Goal: Information Seeking & Learning: Learn about a topic

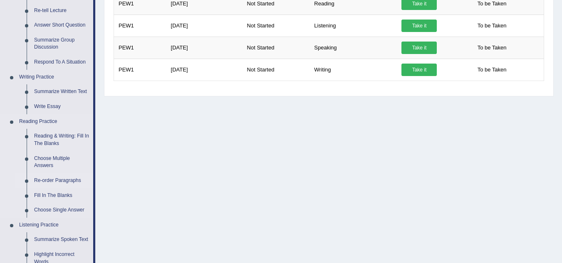
scroll to position [139, 0]
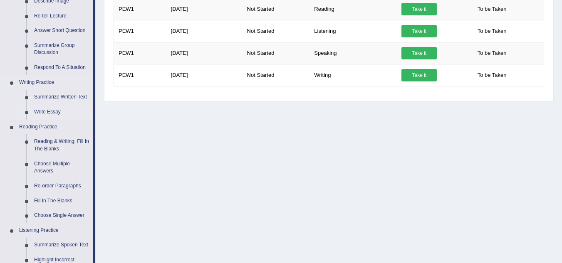
click at [54, 113] on link "Write Essay" at bounding box center [61, 112] width 63 height 15
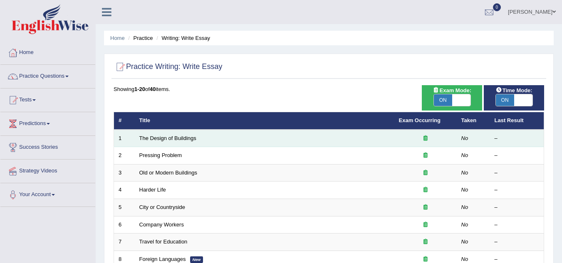
click at [427, 139] on icon at bounding box center [426, 138] width 4 height 5
click at [164, 139] on link "The Design of Buildings" at bounding box center [167, 138] width 57 height 6
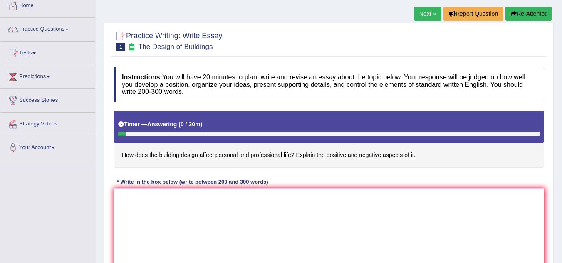
scroll to position [83, 0]
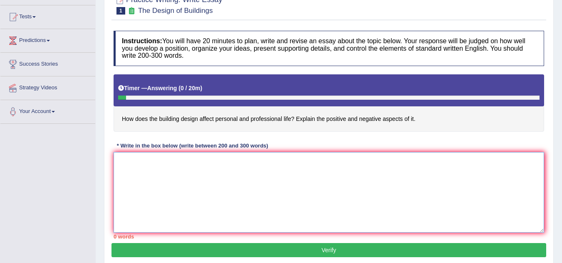
click at [198, 167] on textarea at bounding box center [329, 192] width 431 height 81
type textarea "T"
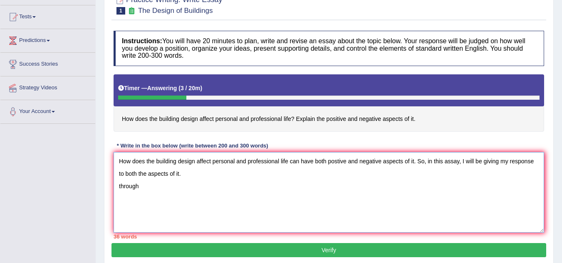
click at [121, 187] on textarea "How does the building design affect personal and professional life can have bot…" at bounding box center [329, 192] width 431 height 81
click at [152, 188] on textarea "How does the building design affect personal and professional life can have bot…" at bounding box center [329, 192] width 431 height 81
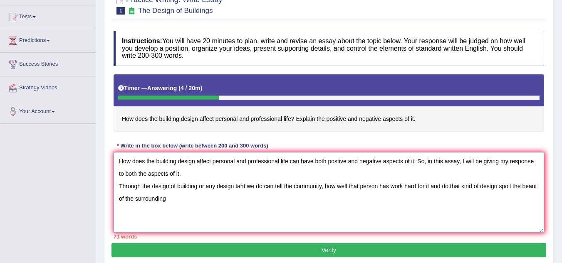
drag, startPoint x: 241, startPoint y: 187, endPoint x: 243, endPoint y: 193, distance: 6.2
click at [241, 187] on textarea "How does the building design affect personal and professional life can have bot…" at bounding box center [329, 192] width 431 height 81
click at [537, 186] on textarea "How does the building design affect personal and professional life can have bot…" at bounding box center [329, 192] width 431 height 81
click at [189, 199] on textarea "How does the building design affect personal and professional life can have bot…" at bounding box center [329, 192] width 431 height 81
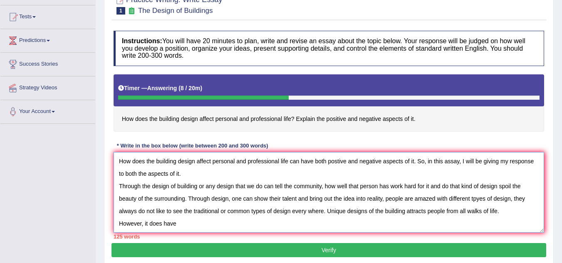
click at [497, 211] on textarea "How does the building design affect personal and professional life can have bot…" at bounding box center [329, 192] width 431 height 81
click at [506, 214] on textarea "How does the building design affect personal and professional life can have bot…" at bounding box center [329, 192] width 431 height 81
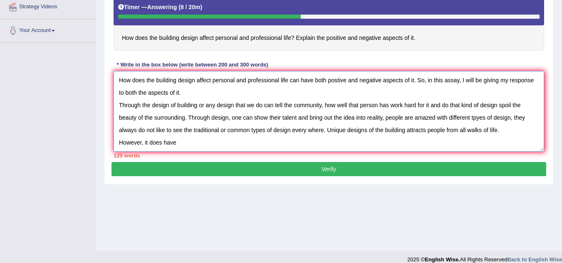
scroll to position [166, 0]
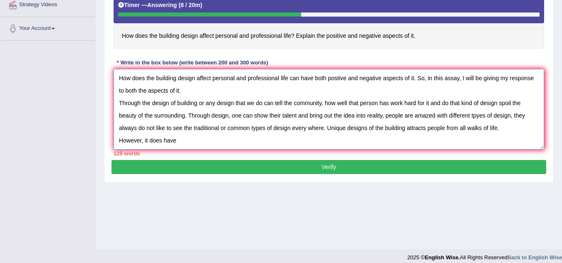
click at [189, 142] on textarea "How does the building design affect personal and professional life can have bot…" at bounding box center [329, 109] width 431 height 81
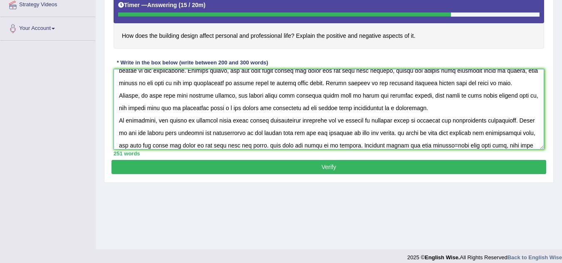
scroll to position [57, 0]
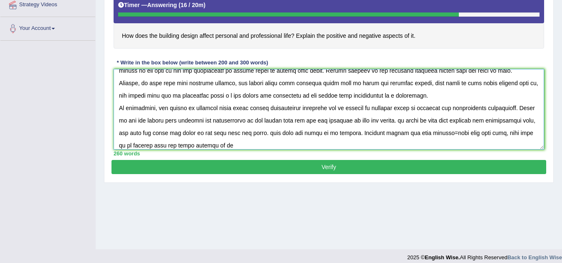
click at [227, 144] on textarea at bounding box center [329, 109] width 431 height 81
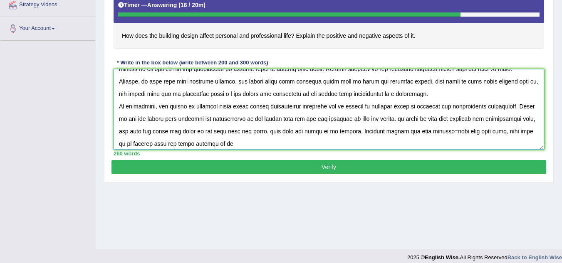
scroll to position [62, 0]
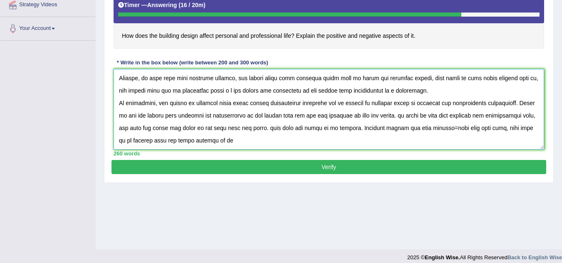
click at [457, 128] on textarea at bounding box center [329, 109] width 431 height 81
type textarea "How does the building design affect personal and professional life can have bot…"
click at [292, 166] on button "Verify" at bounding box center [329, 167] width 435 height 14
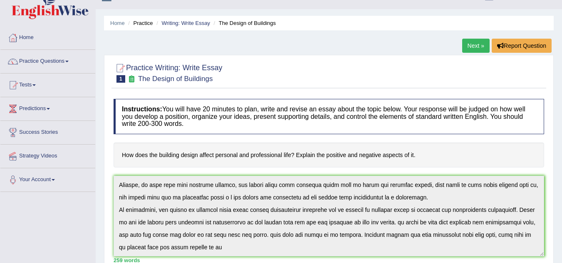
scroll to position [0, 0]
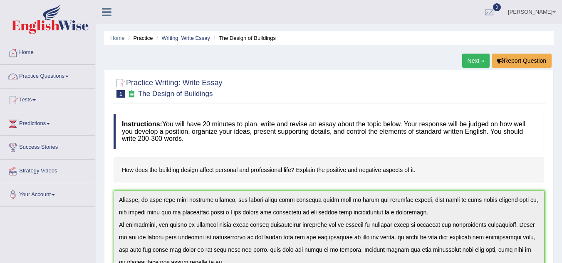
click at [61, 76] on link "Practice Questions" at bounding box center [47, 75] width 95 height 21
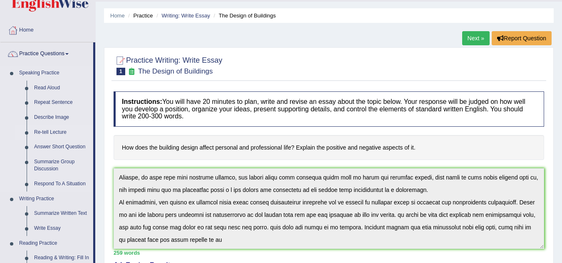
scroll to position [42, 0]
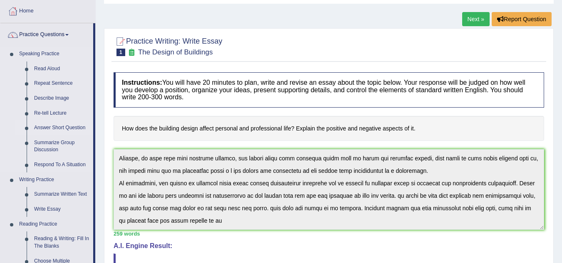
click at [64, 128] on link "Answer Short Question" at bounding box center [61, 128] width 63 height 15
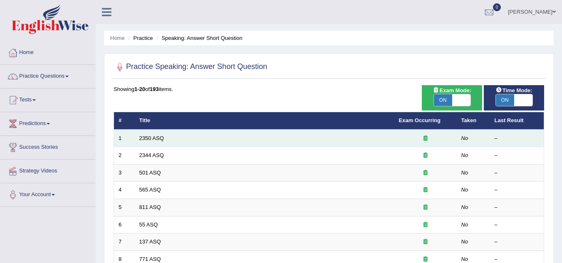
click at [424, 136] on icon at bounding box center [426, 138] width 4 height 5
click at [154, 136] on link "2350 ASQ" at bounding box center [151, 138] width 25 height 6
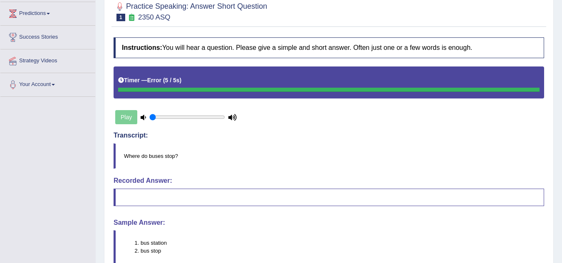
scroll to position [125, 0]
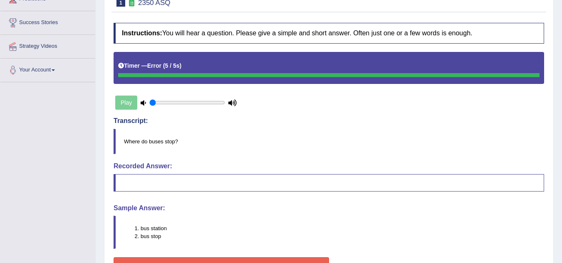
click at [149, 238] on li "bus stop" at bounding box center [342, 237] width 403 height 8
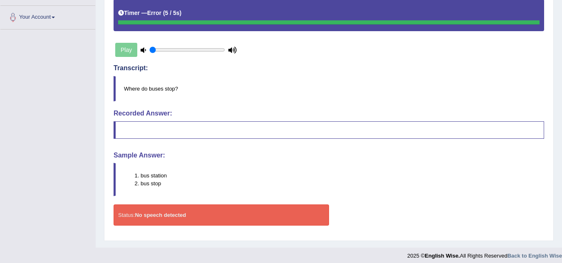
scroll to position [183, 0]
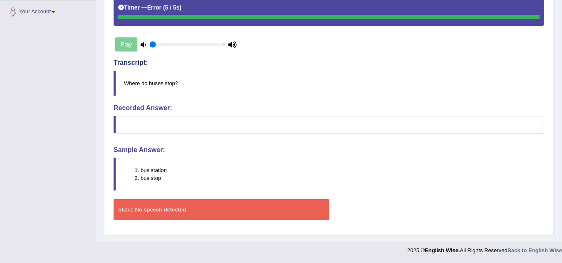
click at [186, 124] on blockquote at bounding box center [329, 124] width 431 height 17
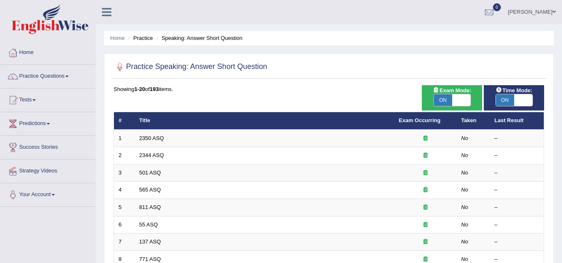
click at [69, 78] on link "Practice Questions" at bounding box center [47, 75] width 95 height 21
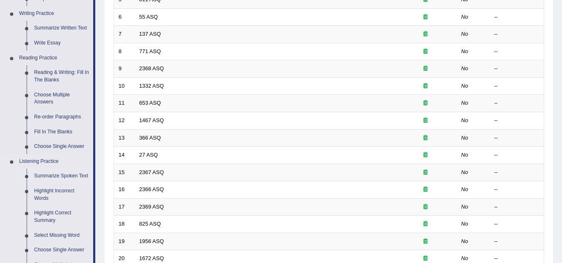
scroll to position [250, 0]
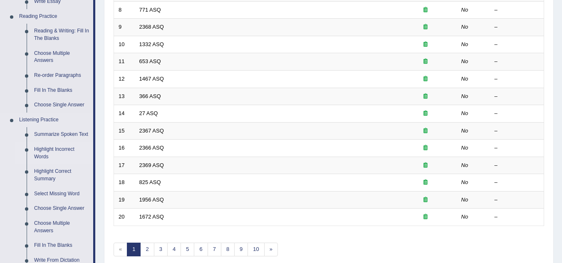
click at [53, 150] on link "Highlight Incorrect Words" at bounding box center [61, 153] width 63 height 22
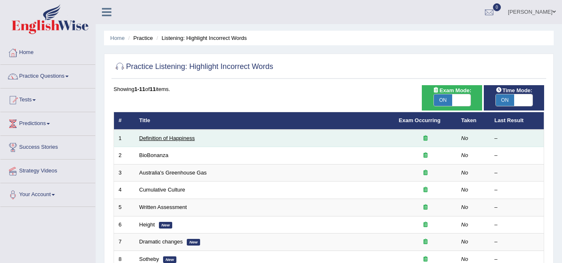
click at [172, 137] on link "Definition of Happiness" at bounding box center [167, 138] width 56 height 6
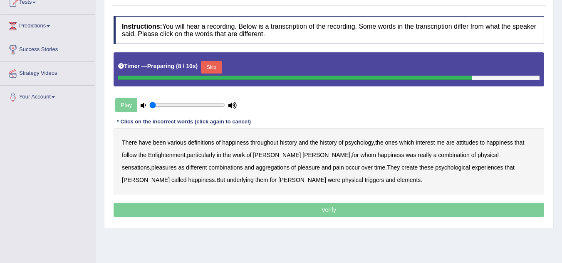
scroll to position [83, 0]
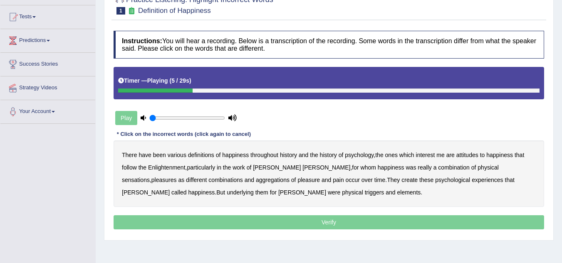
click at [366, 156] on b "psychology" at bounding box center [359, 155] width 29 height 7
click at [468, 156] on b "attitudes" at bounding box center [468, 155] width 22 height 7
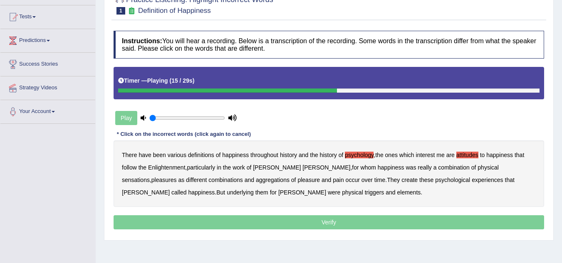
click at [150, 177] on b "sensations" at bounding box center [136, 180] width 28 height 7
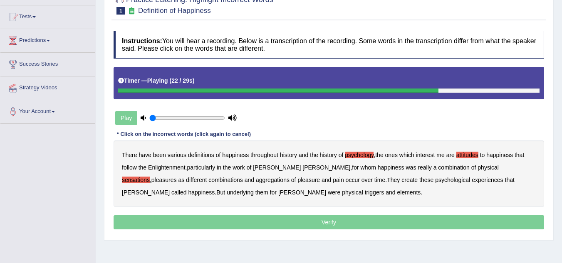
click at [402, 179] on b "create" at bounding box center [410, 180] width 16 height 7
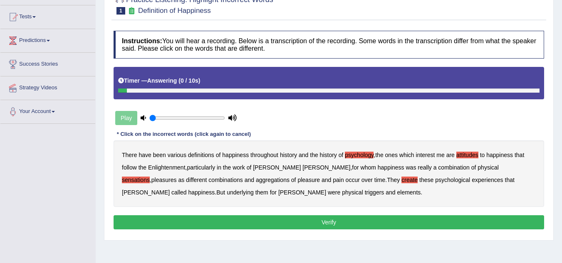
click at [397, 195] on b "elements" at bounding box center [409, 192] width 24 height 7
click at [338, 218] on button "Verify" at bounding box center [329, 223] width 431 height 14
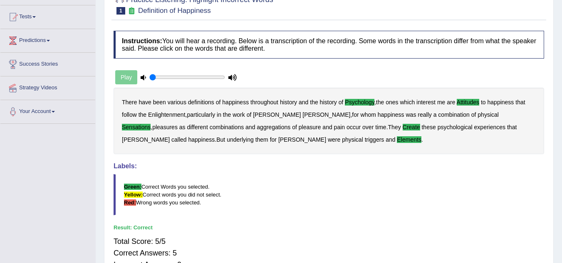
click at [230, 79] on icon at bounding box center [232, 77] width 8 height 5
click at [232, 78] on icon at bounding box center [232, 77] width 8 height 5
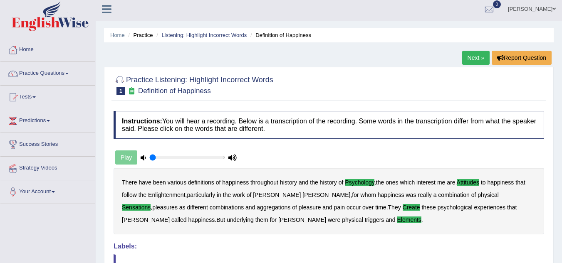
scroll to position [0, 0]
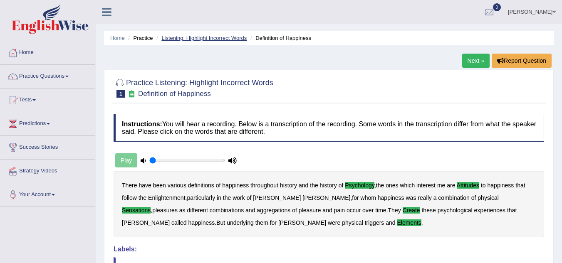
click at [207, 37] on link "Listening: Highlight Incorrect Words" at bounding box center [203, 38] width 85 height 6
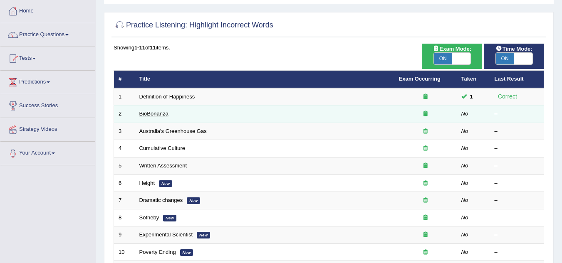
click at [154, 112] on link "BioBonanza" at bounding box center [153, 114] width 29 height 6
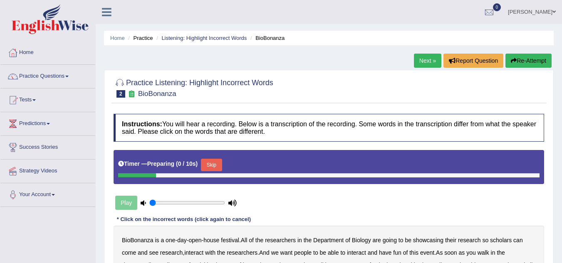
click at [232, 201] on icon at bounding box center [232, 203] width 8 height 5
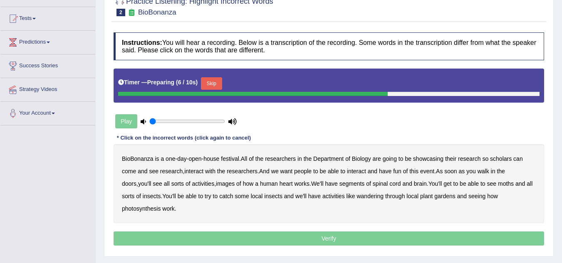
scroll to position [83, 0]
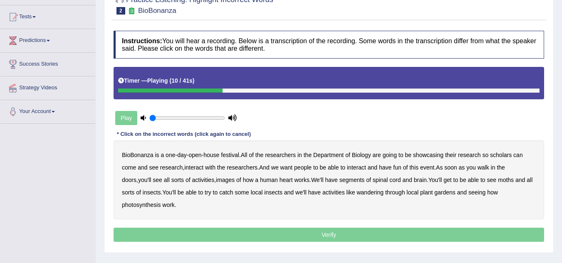
click at [500, 156] on b "scholars" at bounding box center [501, 155] width 22 height 7
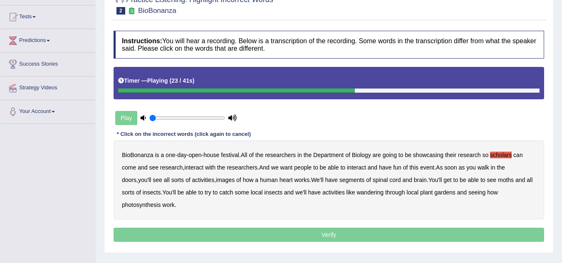
click at [216, 181] on b "images" at bounding box center [225, 180] width 19 height 7
click at [346, 180] on b "segments" at bounding box center [352, 180] width 25 height 7
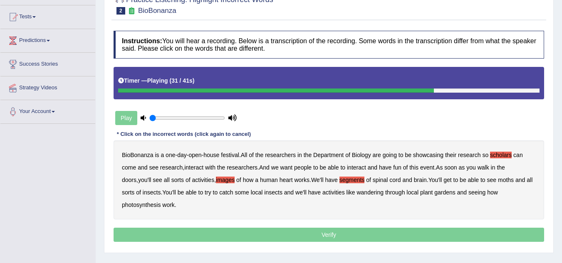
click at [498, 181] on b "moths" at bounding box center [506, 180] width 16 height 7
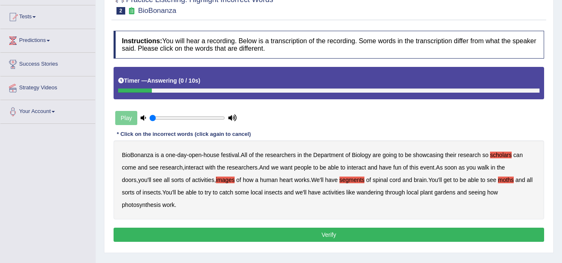
click at [315, 240] on button "Verify" at bounding box center [329, 235] width 431 height 14
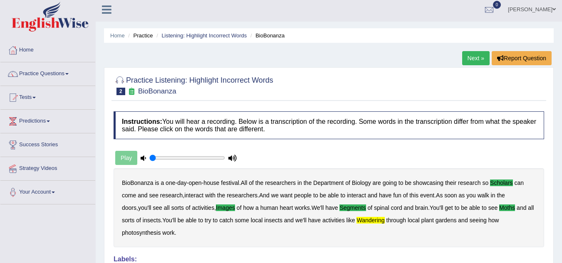
scroll to position [0, 0]
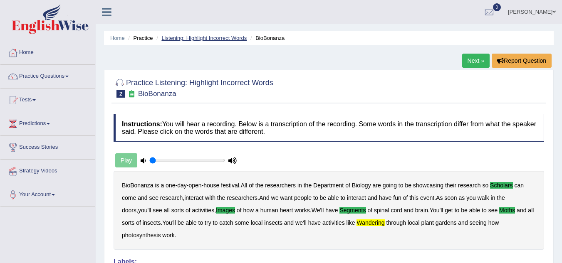
click at [205, 36] on link "Listening: Highlight Incorrect Words" at bounding box center [203, 38] width 85 height 6
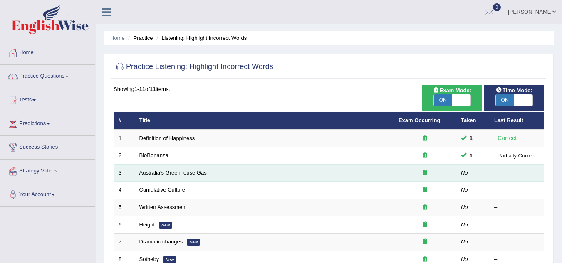
click at [146, 171] on link "Australia's Greenhouse Gas" at bounding box center [172, 173] width 67 height 6
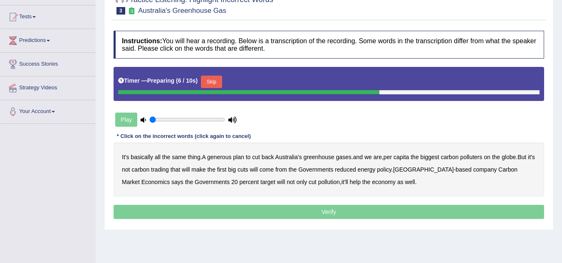
scroll to position [125, 0]
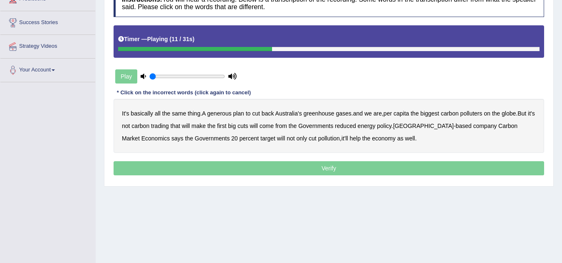
click at [511, 112] on b "globe" at bounding box center [509, 113] width 14 height 7
click at [318, 125] on b "Governments" at bounding box center [315, 126] width 35 height 7
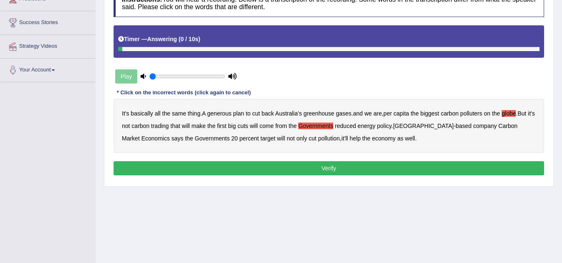
click at [340, 165] on p "Verify" at bounding box center [329, 168] width 431 height 14
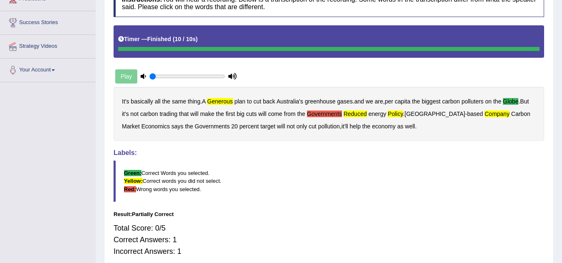
click at [372, 189] on blockquote "Green: Correct Words you selected. Yellow: Correct words you did not select. Re…" at bounding box center [329, 181] width 431 height 41
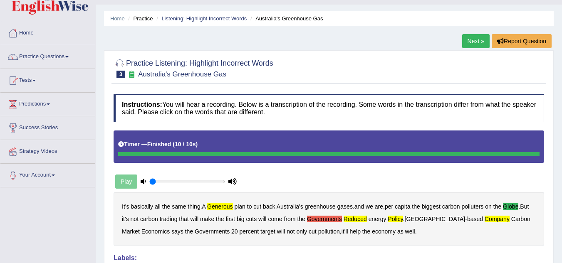
scroll to position [0, 0]
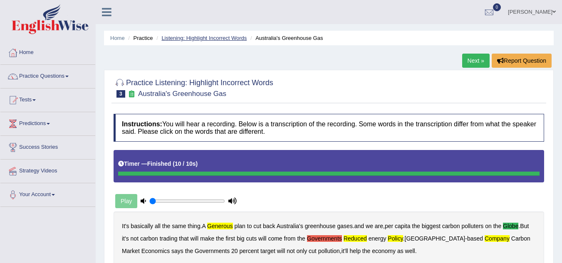
click at [189, 36] on link "Listening: Highlight Incorrect Words" at bounding box center [203, 38] width 85 height 6
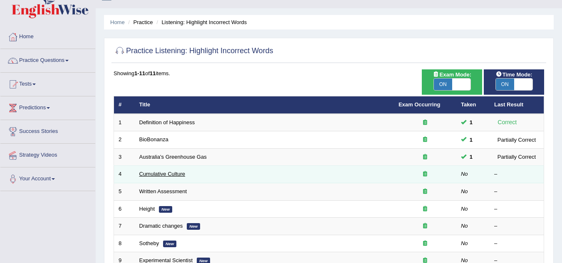
scroll to position [42, 0]
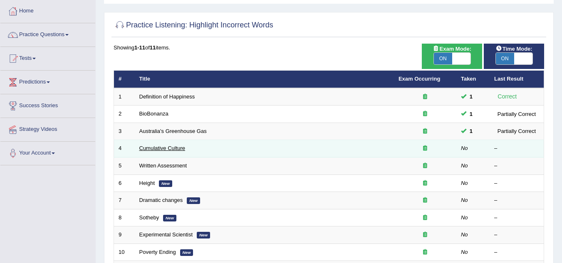
click at [175, 151] on link "Cumulative Culture" at bounding box center [162, 148] width 46 height 6
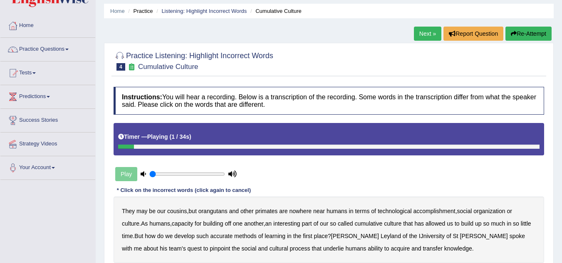
scroll to position [42, 0]
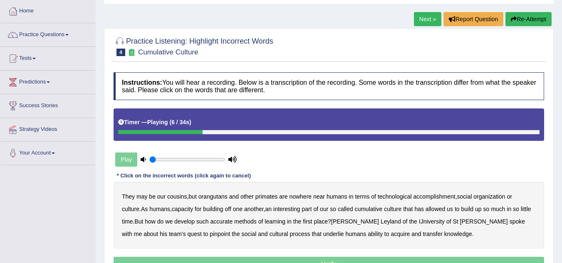
click at [433, 195] on b "accomplishment" at bounding box center [435, 197] width 42 height 7
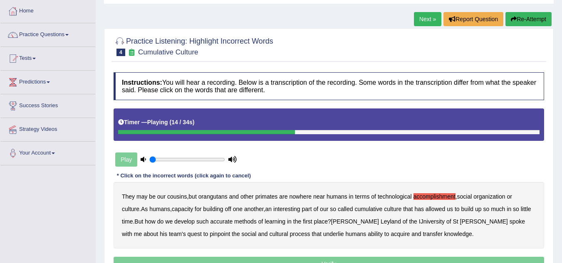
click at [300, 209] on b "interesting" at bounding box center [286, 209] width 27 height 7
click at [228, 222] on b "accurate" at bounding box center [222, 221] width 22 height 7
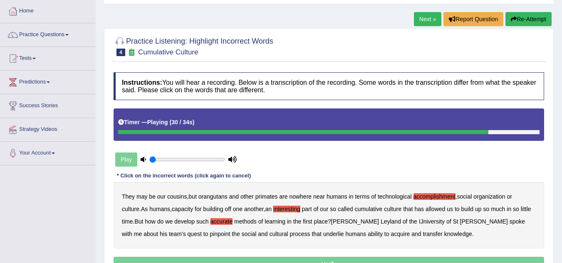
drag, startPoint x: 127, startPoint y: 234, endPoint x: 142, endPoint y: 234, distance: 14.6
click at [188, 234] on b "quest" at bounding box center [195, 234] width 14 height 7
click at [423, 234] on b "transfer" at bounding box center [433, 234] width 20 height 7
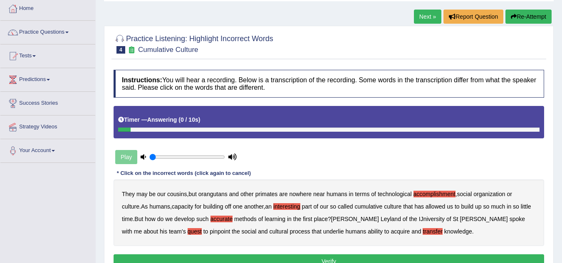
scroll to position [83, 0]
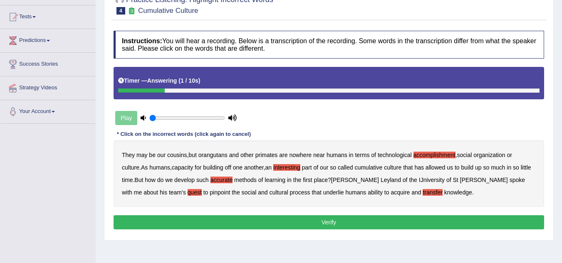
click at [370, 222] on button "Verify" at bounding box center [329, 223] width 431 height 14
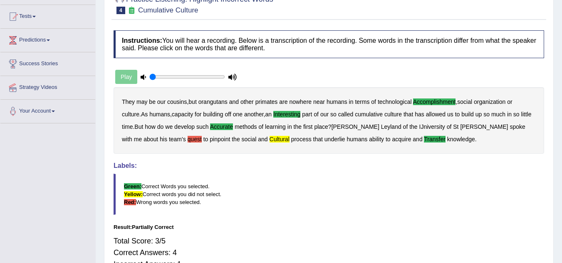
scroll to position [0, 0]
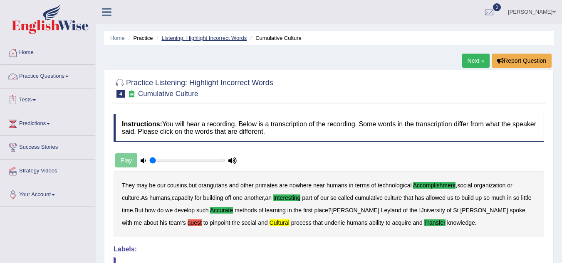
click at [216, 36] on link "Listening: Highlight Incorrect Words" at bounding box center [203, 38] width 85 height 6
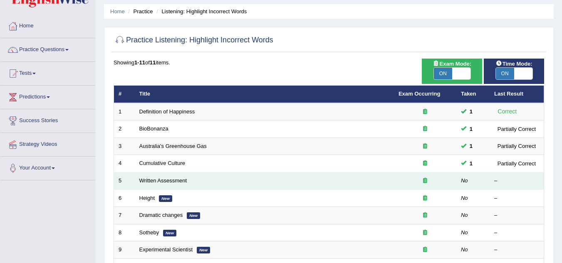
scroll to position [42, 0]
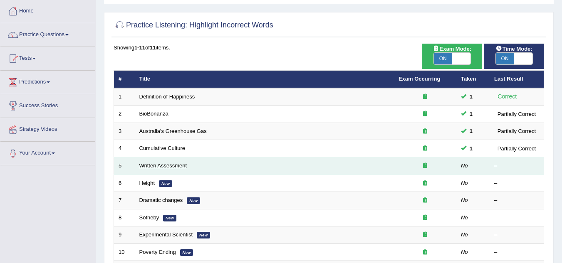
click at [173, 165] on link "Written Assessment" at bounding box center [163, 166] width 48 height 6
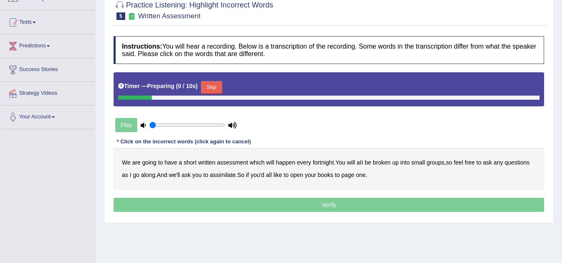
scroll to position [83, 0]
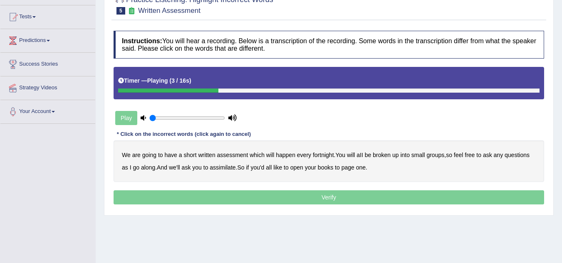
click at [238, 156] on b "assessment" at bounding box center [232, 155] width 31 height 7
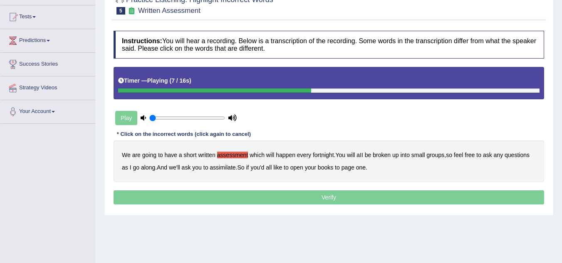
click at [385, 154] on b "broken" at bounding box center [382, 155] width 18 height 7
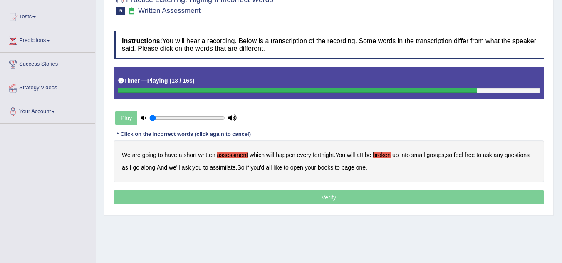
click at [170, 167] on b "we'll" at bounding box center [174, 167] width 11 height 7
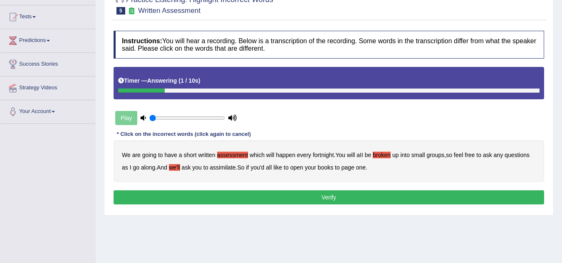
click at [226, 169] on b "assimilate" at bounding box center [223, 167] width 26 height 7
click at [299, 199] on button "Verify" at bounding box center [329, 198] width 431 height 14
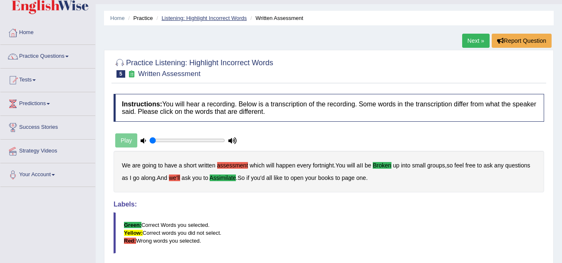
scroll to position [0, 0]
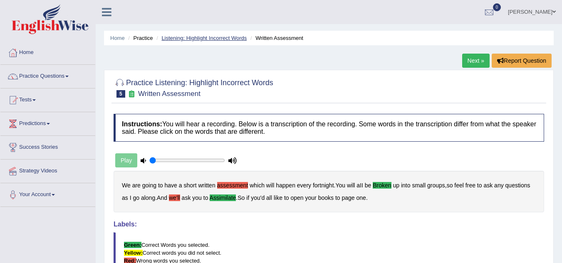
click at [206, 37] on link "Listening: Highlight Incorrect Words" at bounding box center [203, 38] width 85 height 6
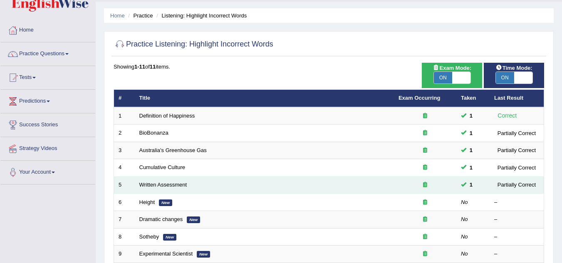
scroll to position [42, 0]
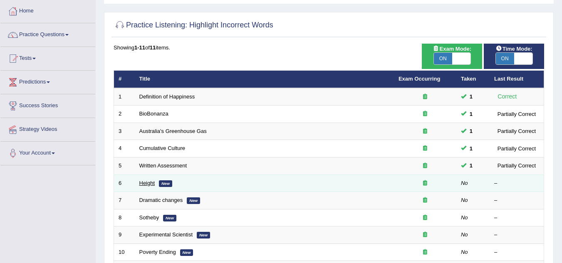
click at [143, 181] on link "Height" at bounding box center [147, 183] width 16 height 6
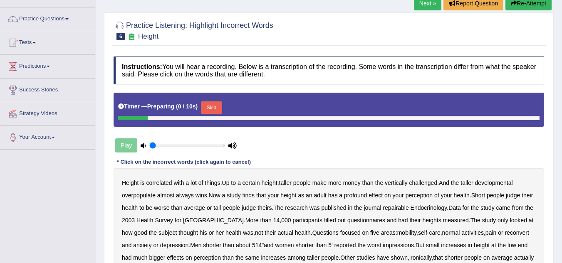
scroll to position [83, 0]
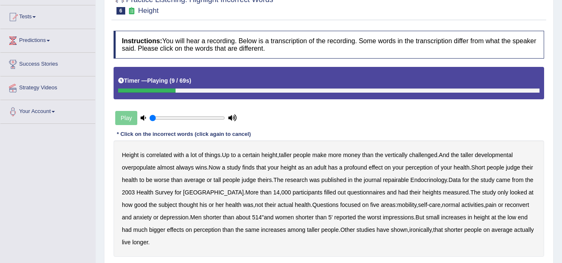
click at [501, 154] on b "developmental" at bounding box center [494, 155] width 38 height 7
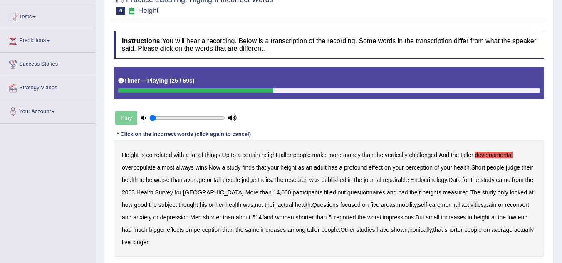
click at [409, 180] on b "repairable" at bounding box center [396, 180] width 26 height 7
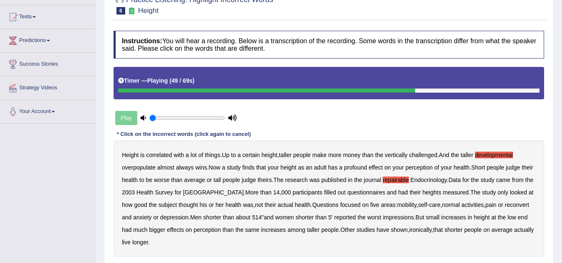
drag, startPoint x: 519, startPoint y: 204, endPoint x: 501, endPoint y: 206, distance: 17.2
click at [519, 204] on b "reconvert" at bounding box center [517, 205] width 24 height 7
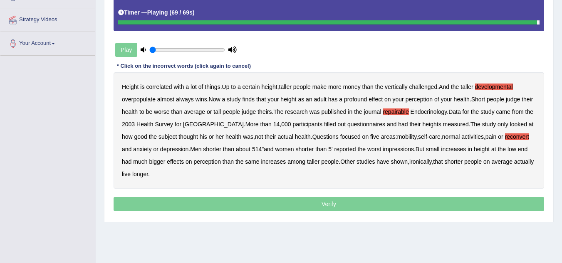
scroll to position [166, 0]
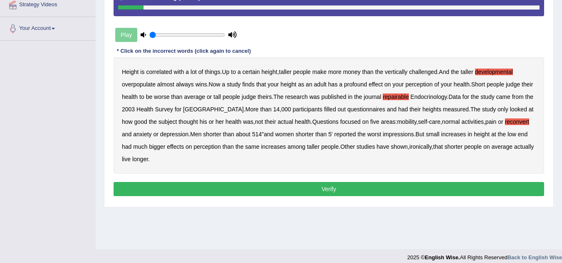
click at [324, 185] on button "Verify" at bounding box center [329, 189] width 431 height 14
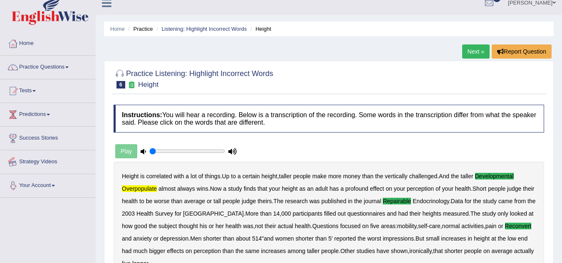
scroll to position [0, 0]
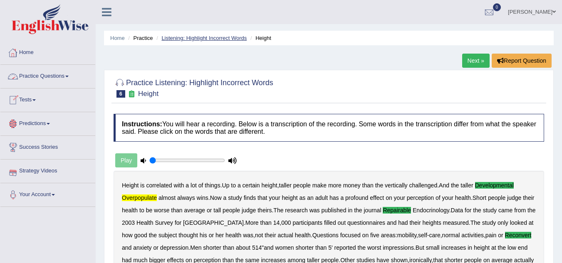
click at [206, 38] on link "Listening: Highlight Incorrect Words" at bounding box center [203, 38] width 85 height 6
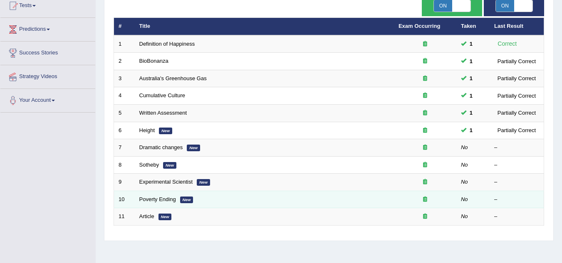
scroll to position [125, 0]
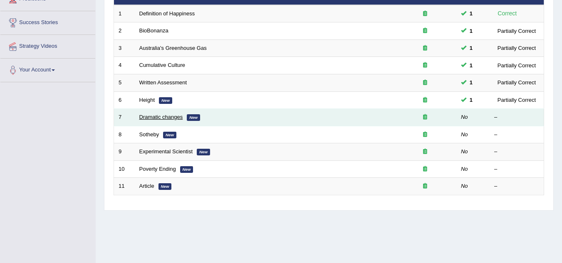
click at [160, 119] on link "Dramatic changes" at bounding box center [161, 117] width 44 height 6
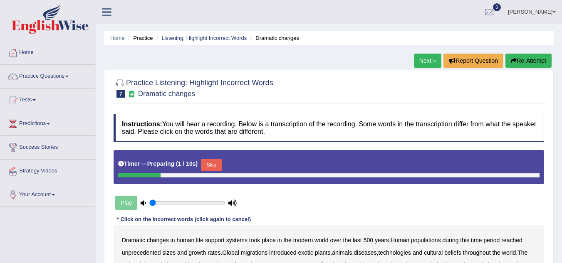
scroll to position [42, 0]
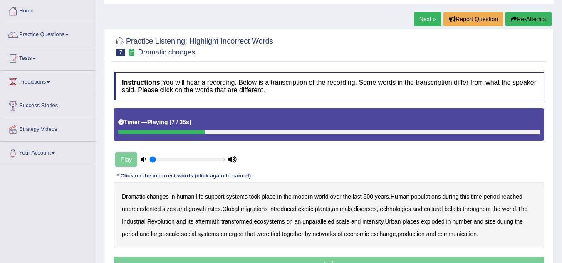
click at [437, 196] on b "populations" at bounding box center [426, 197] width 30 height 7
click at [305, 208] on b "exotic" at bounding box center [305, 209] width 15 height 7
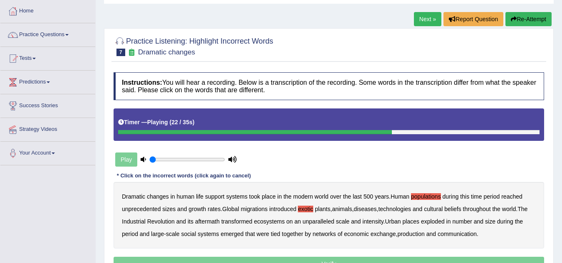
click at [273, 221] on b "ecosystems" at bounding box center [269, 221] width 31 height 7
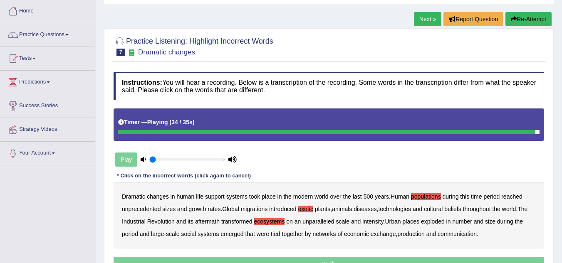
click at [421, 236] on b "production" at bounding box center [410, 234] width 27 height 7
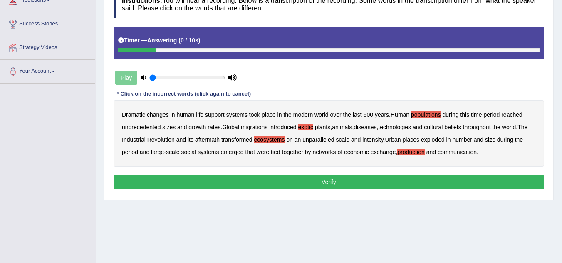
scroll to position [125, 0]
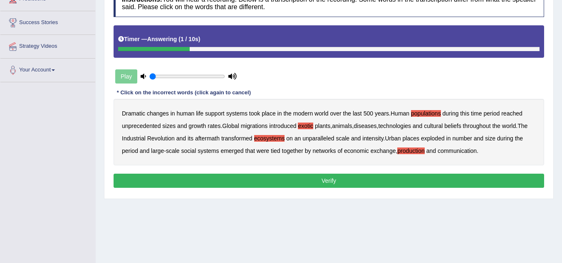
click at [368, 190] on div "Instructions: You will hear a recording. Below is a transcription of the record…" at bounding box center [329, 90] width 435 height 210
click at [357, 184] on button "Verify" at bounding box center [329, 181] width 431 height 14
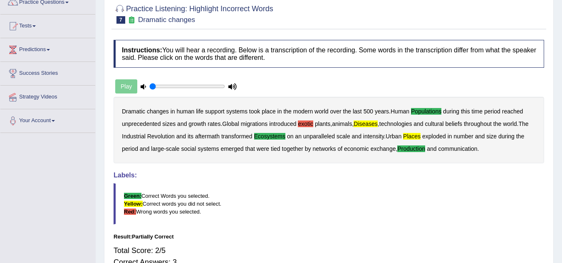
scroll to position [0, 0]
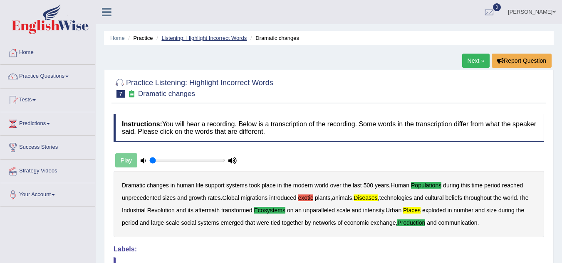
click at [212, 36] on link "Listening: Highlight Incorrect Words" at bounding box center [203, 38] width 85 height 6
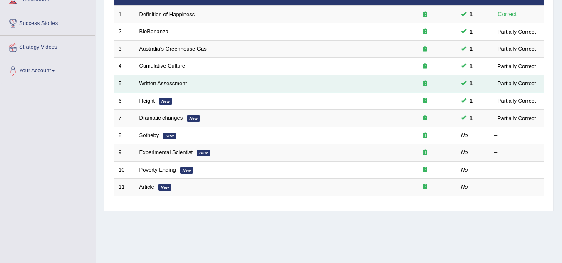
scroll to position [125, 0]
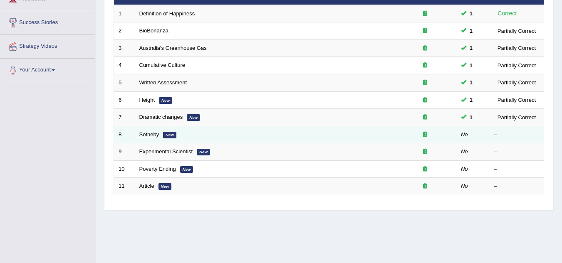
click at [148, 133] on link "Sotheby" at bounding box center [149, 135] width 20 height 6
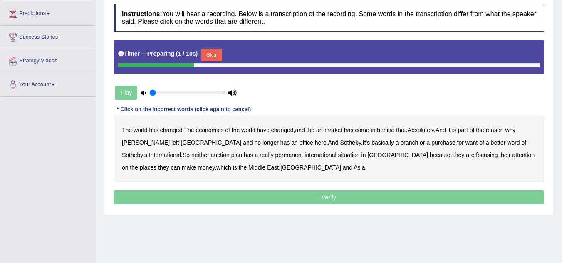
scroll to position [125, 0]
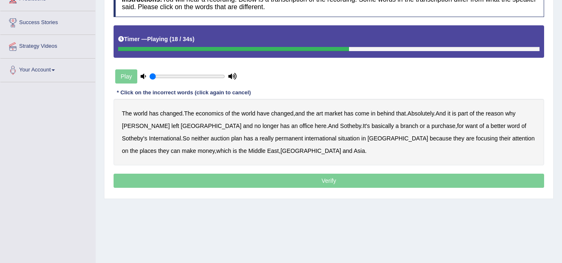
drag, startPoint x: 387, startPoint y: 124, endPoint x: 397, endPoint y: 126, distance: 9.7
click at [432, 124] on b "purchase" at bounding box center [444, 126] width 24 height 7
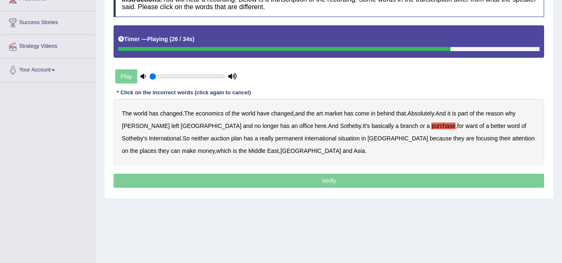
click at [338, 139] on b "situation" at bounding box center [349, 138] width 22 height 7
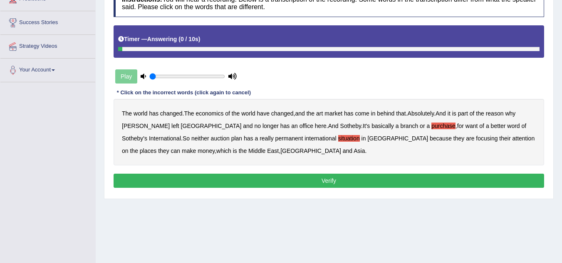
click at [326, 183] on button "Verify" at bounding box center [329, 181] width 431 height 14
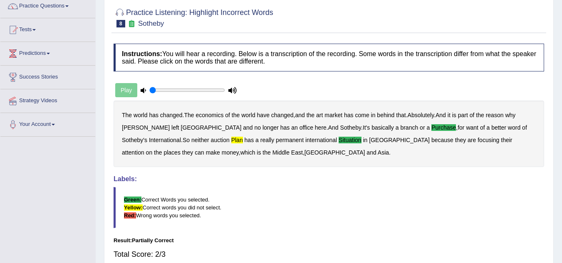
scroll to position [0, 0]
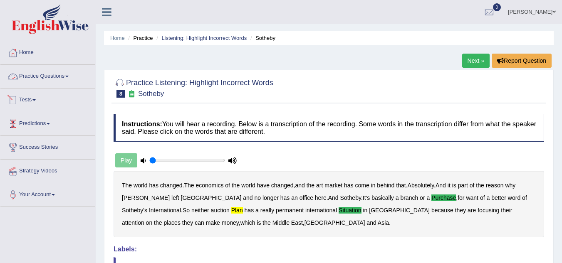
click at [60, 80] on link "Practice Questions" at bounding box center [47, 75] width 95 height 21
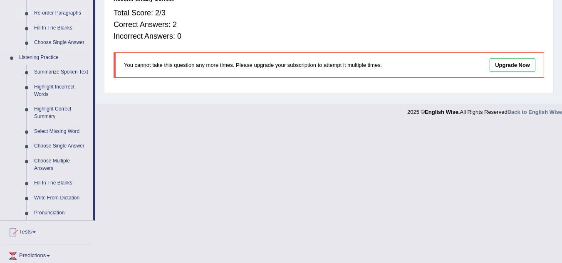
scroll to position [333, 0]
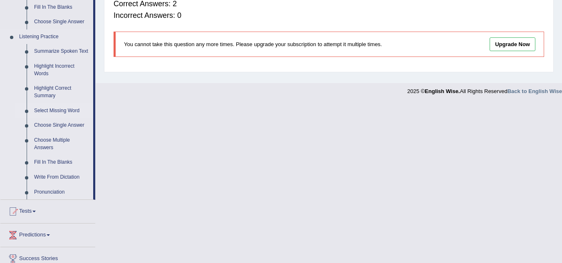
click at [45, 110] on link "Select Missing Word" at bounding box center [61, 111] width 63 height 15
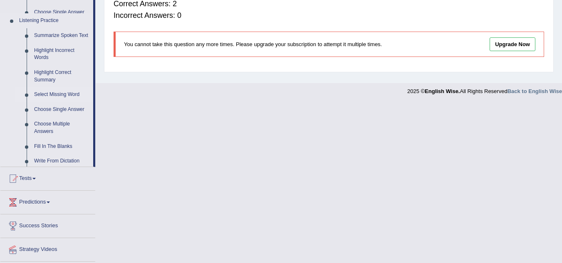
scroll to position [297, 0]
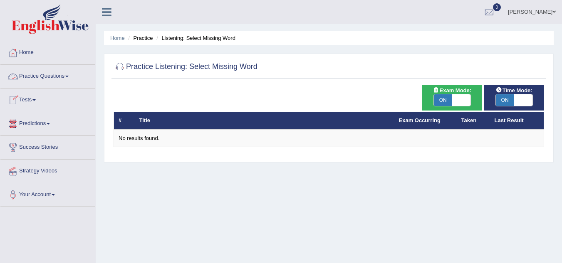
click at [68, 76] on link "Practice Questions" at bounding box center [47, 75] width 95 height 21
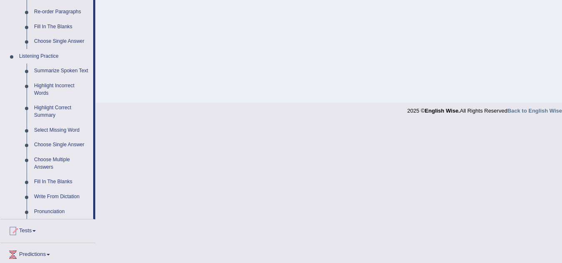
scroll to position [333, 0]
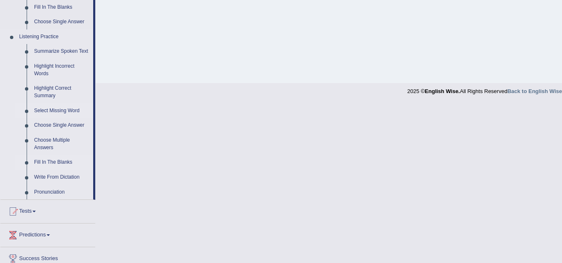
click at [59, 164] on link "Fill In The Blanks" at bounding box center [61, 162] width 63 height 15
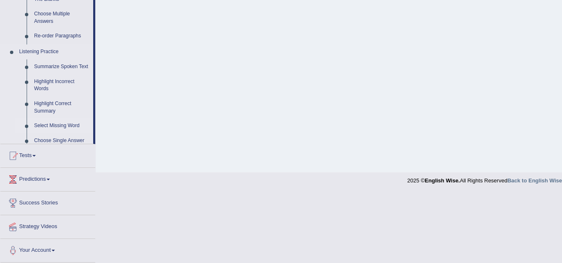
scroll to position [174, 0]
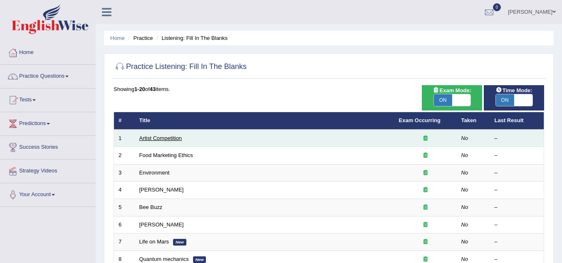
click at [155, 140] on link "Artist Competition" at bounding box center [160, 138] width 43 height 6
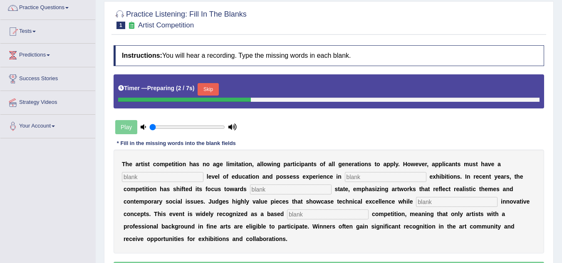
scroll to position [83, 0]
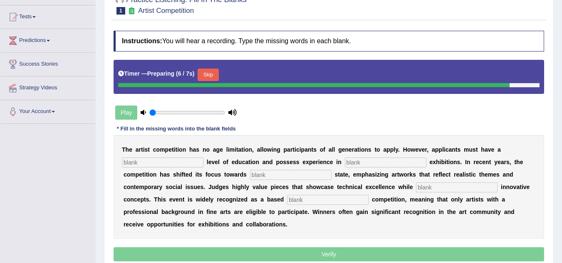
click at [184, 163] on input "text" at bounding box center [163, 163] width 82 height 10
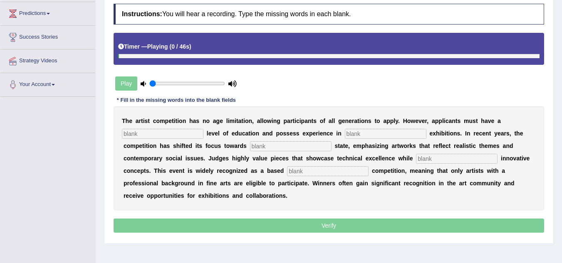
scroll to position [125, 0]
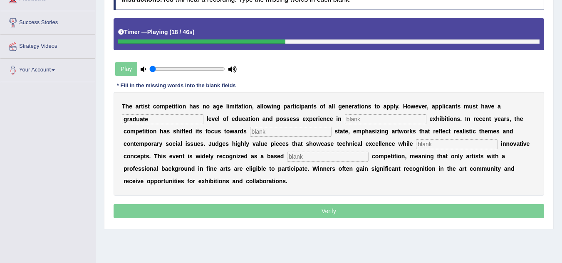
type input "graduate"
click at [259, 133] on input "text" at bounding box center [291, 132] width 82 height 10
type input "state"
click at [428, 144] on input "text" at bounding box center [457, 144] width 82 height 10
type input "coper"
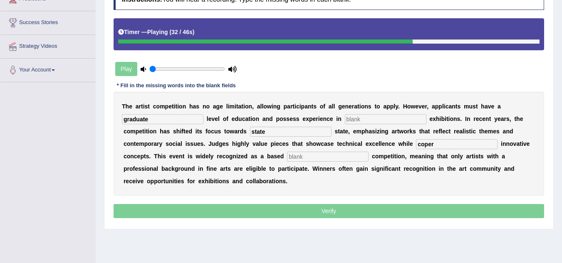
click at [298, 157] on input "text" at bounding box center [328, 157] width 82 height 10
type input "professional"
click at [167, 118] on input "graduate" at bounding box center [163, 119] width 82 height 10
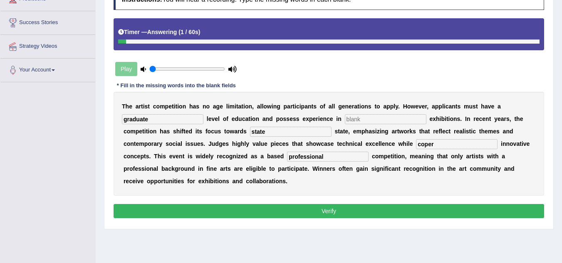
click at [440, 144] on input "coper" at bounding box center [457, 144] width 82 height 10
type input "c"
type input "coperating"
click at [357, 118] on input "text" at bounding box center [386, 119] width 82 height 10
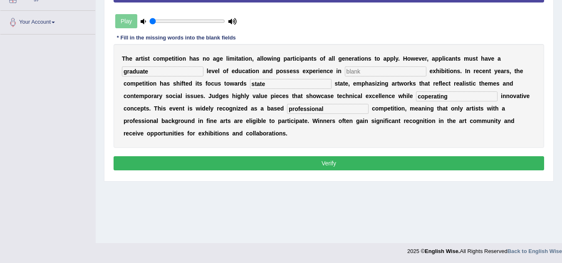
scroll to position [174, 0]
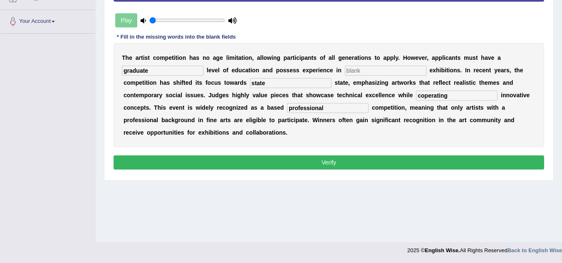
click at [338, 161] on button "Verify" at bounding box center [329, 163] width 431 height 14
click at [347, 65] on div "T h e a r t i s t c o m p e t i t i o n h a s n o a g e l i m i t a t i o n , a…" at bounding box center [329, 95] width 431 height 104
click at [360, 71] on input "text" at bounding box center [386, 71] width 82 height 10
type input "field"
click at [336, 161] on button "Verify" at bounding box center [329, 163] width 431 height 14
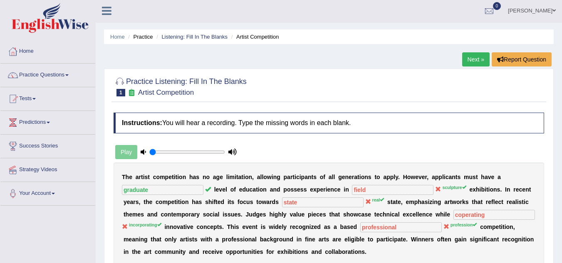
scroll to position [0, 0]
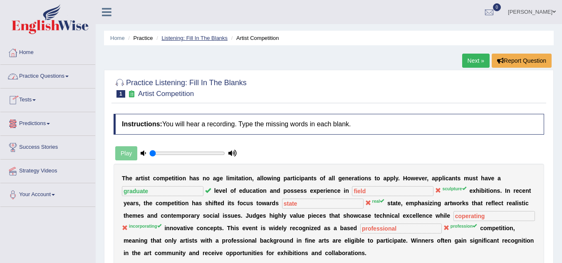
click at [174, 37] on link "Listening: Fill In The Blanks" at bounding box center [194, 38] width 66 height 6
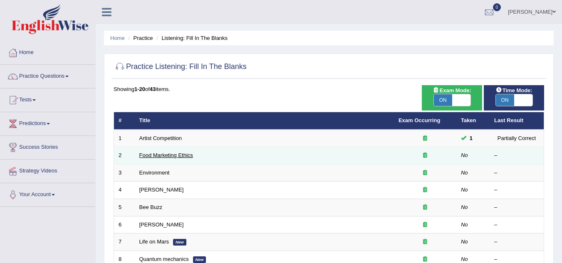
click at [157, 154] on link "Food Marketing Ethics" at bounding box center [166, 155] width 54 height 6
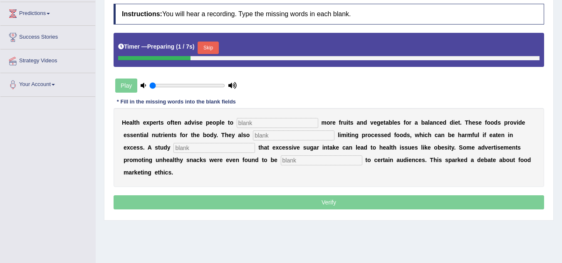
scroll to position [125, 0]
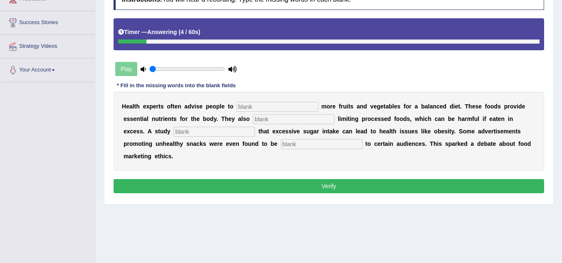
click at [269, 107] on input "text" at bounding box center [278, 107] width 82 height 10
type input "consume"
click at [296, 117] on input "text" at bounding box center [294, 119] width 82 height 10
type input "recommended"
click at [186, 132] on input "text" at bounding box center [215, 132] width 82 height 10
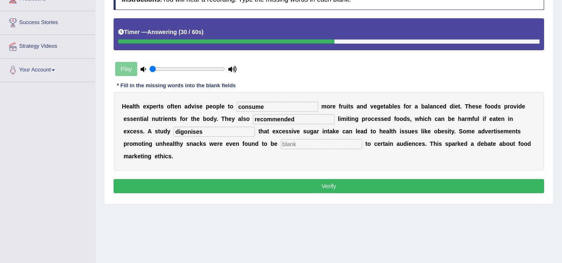
type input "digonises"
click at [286, 144] on input "text" at bounding box center [322, 144] width 82 height 10
type input "harmful"
click at [318, 182] on button "Verify" at bounding box center [329, 186] width 431 height 14
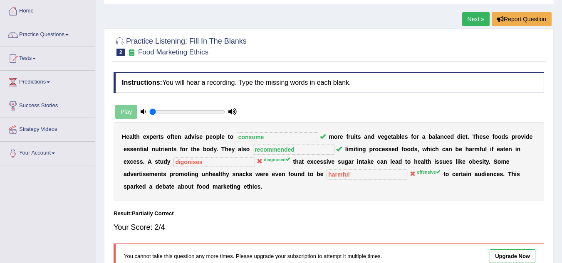
scroll to position [0, 0]
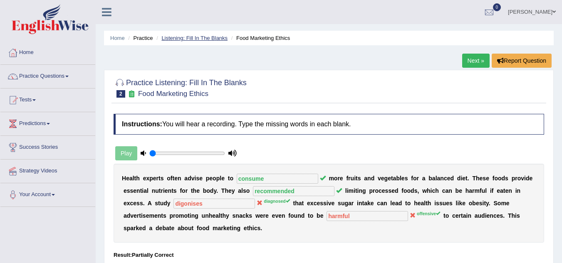
click at [197, 38] on link "Listening: Fill In The Blanks" at bounding box center [194, 38] width 66 height 6
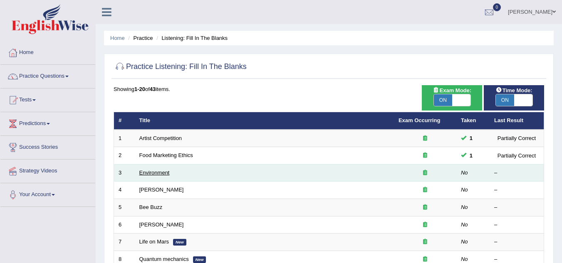
click at [156, 171] on link "Environment" at bounding box center [154, 173] width 30 height 6
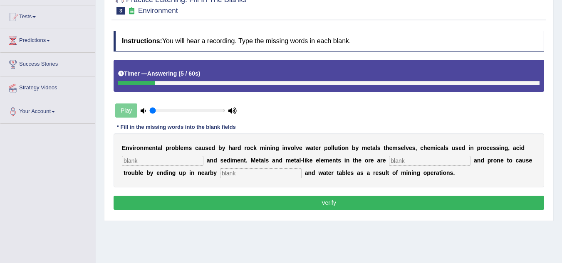
click at [179, 160] on input "text" at bounding box center [163, 161] width 82 height 10
type input "drinks"
click at [404, 161] on input "text" at bounding box center [430, 161] width 82 height 10
type input "toxict"
click at [269, 175] on input "text" at bounding box center [261, 174] width 82 height 10
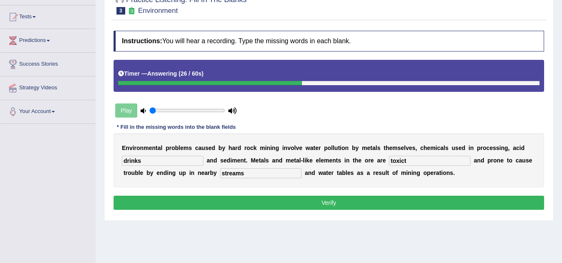
type input "streams"
drag, startPoint x: 415, startPoint y: 159, endPoint x: 381, endPoint y: 159, distance: 34.1
click at [381, 159] on div "E n v i r o n m e n t a l p r o b l e m s c a u s e d b y h a r d r o c k m i n…" at bounding box center [329, 161] width 431 height 54
type input "toxicts"
click at [349, 202] on button "Verify" at bounding box center [329, 203] width 431 height 14
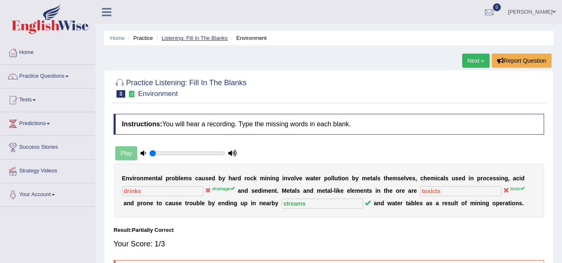
click at [174, 37] on link "Listening: Fill In The Blanks" at bounding box center [194, 38] width 66 height 6
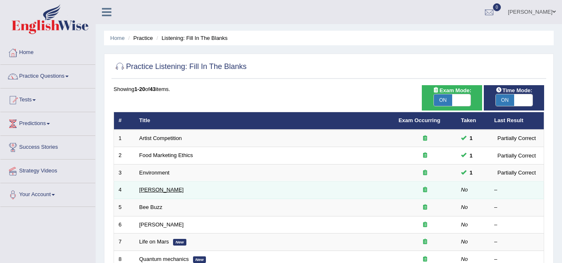
click at [142, 189] on link "[PERSON_NAME]" at bounding box center [161, 190] width 45 height 6
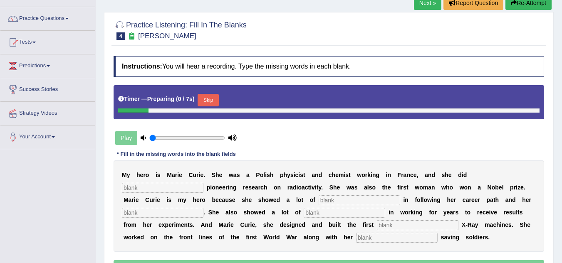
scroll to position [83, 0]
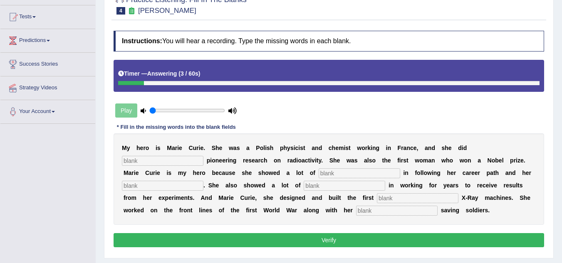
click at [154, 161] on input "text" at bounding box center [163, 161] width 82 height 10
type input "conductive"
click at [346, 173] on input "text" at bounding box center [360, 174] width 82 height 10
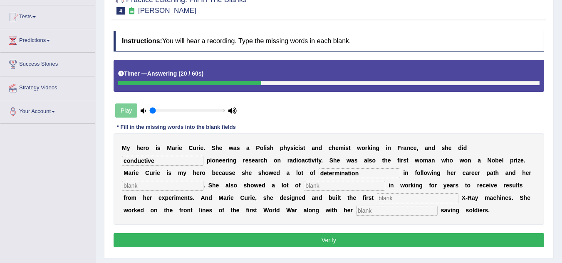
type input "determination"
click at [184, 188] on input "text" at bounding box center [163, 186] width 82 height 10
type input "passion"
click at [341, 189] on input "text" at bounding box center [345, 186] width 82 height 10
type input "results"
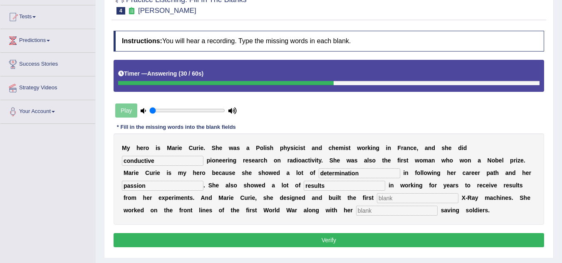
click at [387, 198] on input "text" at bounding box center [418, 199] width 82 height 10
type input "nobal"
click at [382, 212] on input "text" at bounding box center [397, 211] width 82 height 10
type input "life"
click at [341, 242] on button "Verify" at bounding box center [329, 240] width 431 height 14
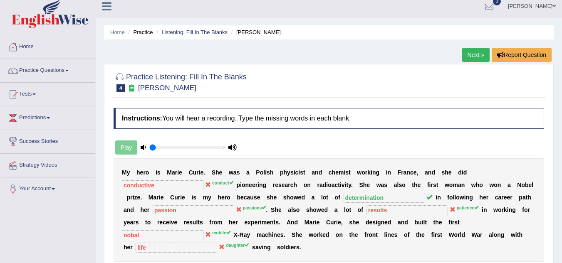
scroll to position [0, 0]
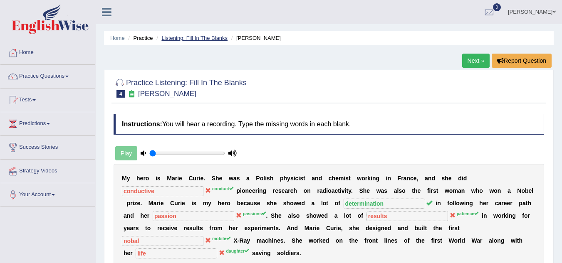
click at [185, 37] on link "Listening: Fill In The Blanks" at bounding box center [194, 38] width 66 height 6
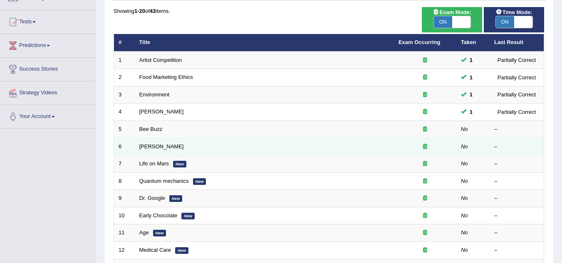
scroll to position [83, 0]
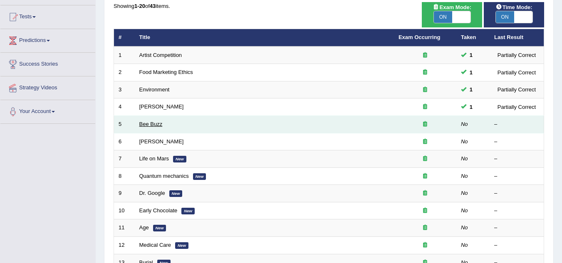
click at [151, 122] on link "Bee Buzz" at bounding box center [150, 124] width 23 height 6
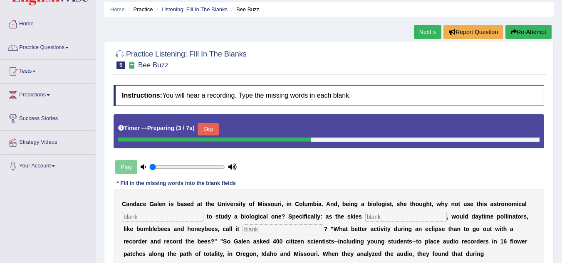
scroll to position [83, 0]
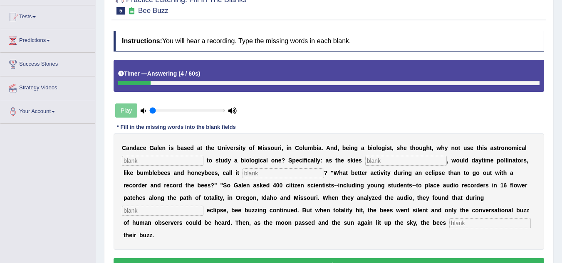
click at [149, 162] on input "text" at bounding box center [163, 161] width 82 height 10
type input "phenomenal"
click at [384, 162] on input "text" at bounding box center [406, 161] width 82 height 10
type input "darken"
click at [255, 173] on input "text" at bounding box center [284, 174] width 82 height 10
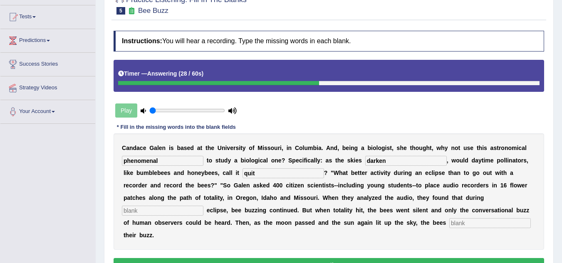
type input "quit"
click at [164, 211] on input "text" at bounding box center [163, 211] width 82 height 10
click at [462, 224] on input "text" at bounding box center [490, 223] width 82 height 10
type input "regained"
drag, startPoint x: 157, startPoint y: 160, endPoint x: 167, endPoint y: 191, distance: 32.0
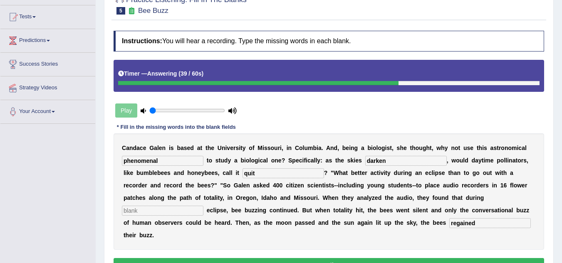
click at [157, 163] on input "phenomenal" at bounding box center [163, 161] width 82 height 10
type input "phenomenol"
click at [182, 211] on input "text" at bounding box center [163, 211] width 82 height 10
type input "s"
type input "li"
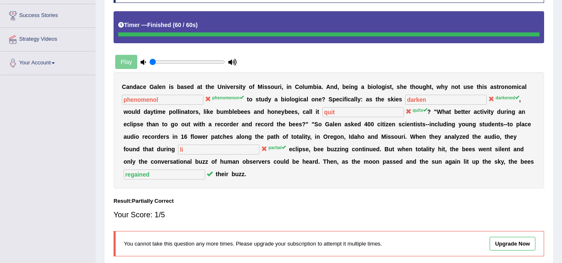
scroll to position [0, 0]
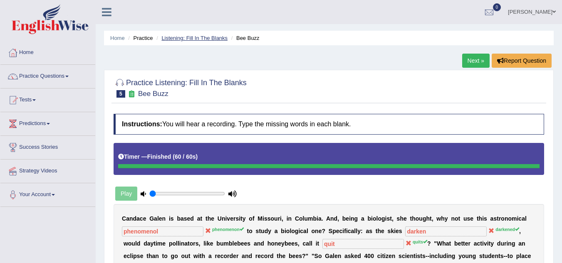
click at [178, 36] on link "Listening: Fill In The Blanks" at bounding box center [194, 38] width 66 height 6
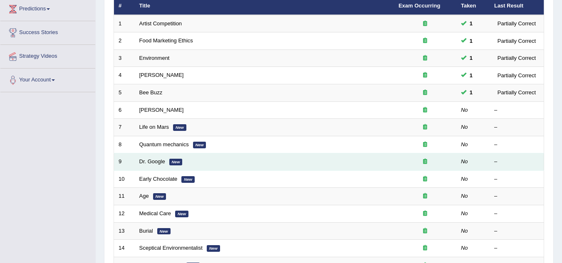
scroll to position [125, 0]
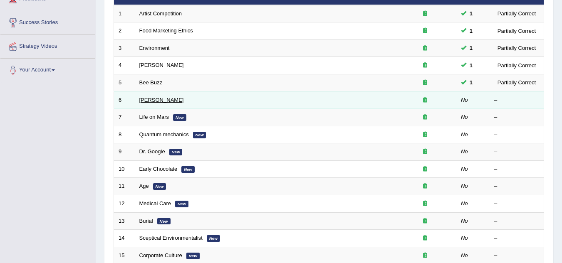
click at [149, 99] on link "[PERSON_NAME]" at bounding box center [161, 100] width 45 height 6
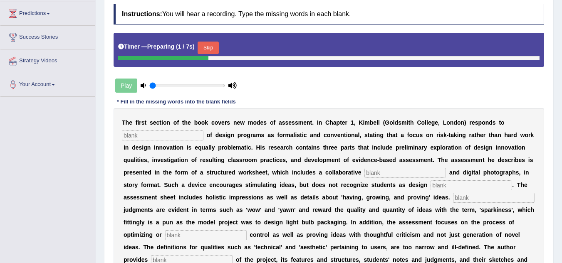
scroll to position [125, 0]
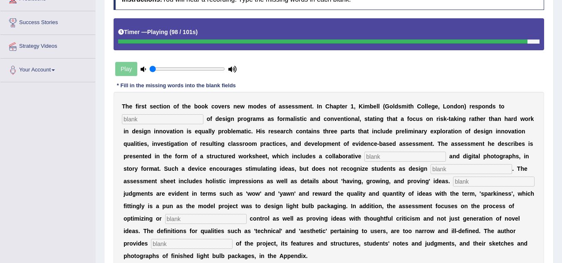
click at [175, 119] on input "text" at bounding box center [163, 119] width 82 height 10
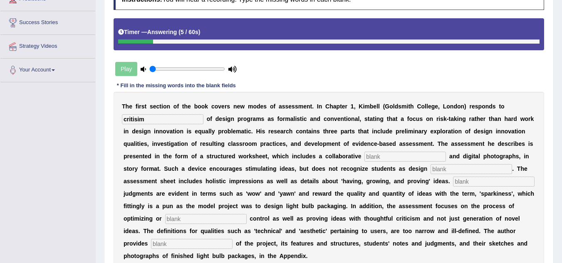
type input "critisim"
click at [394, 152] on input "text" at bounding box center [406, 157] width 82 height 10
type input "elements"
click at [451, 167] on input "text" at bounding box center [472, 169] width 82 height 10
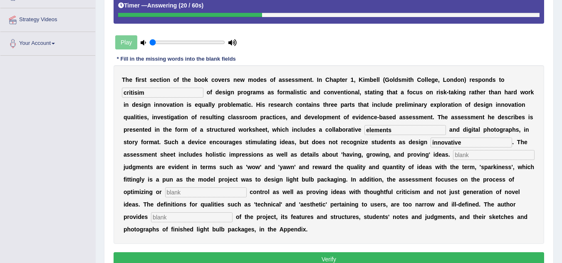
scroll to position [166, 0]
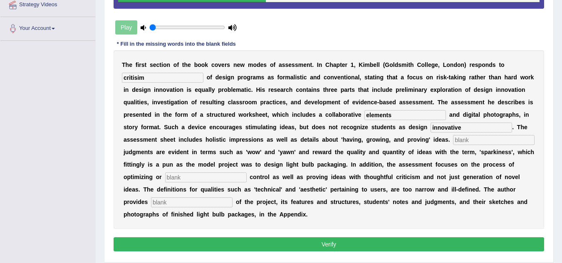
type input "innovative"
click at [477, 139] on input "text" at bounding box center [494, 140] width 82 height 10
type input "Colomotion"
click at [202, 180] on input "text" at bounding box center [206, 178] width 82 height 10
type input "compliments"
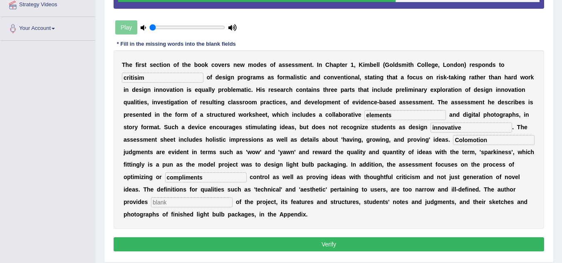
click at [203, 203] on input "text" at bounding box center [192, 203] width 82 height 10
type input "examples"
click at [298, 248] on button "Verify" at bounding box center [329, 245] width 431 height 14
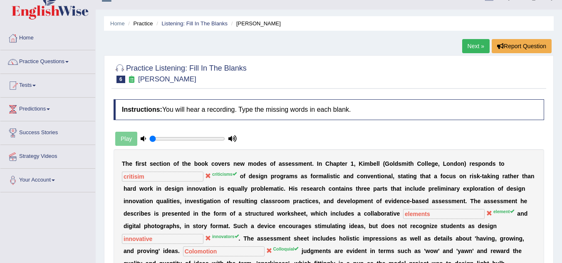
scroll to position [0, 0]
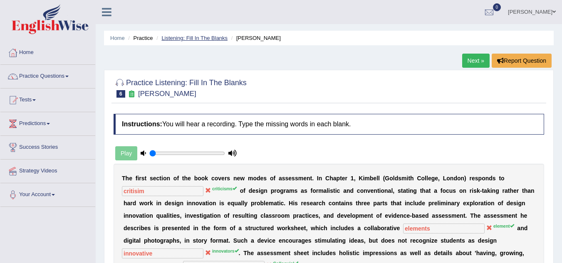
click at [202, 36] on link "Listening: Fill In The Blanks" at bounding box center [194, 38] width 66 height 6
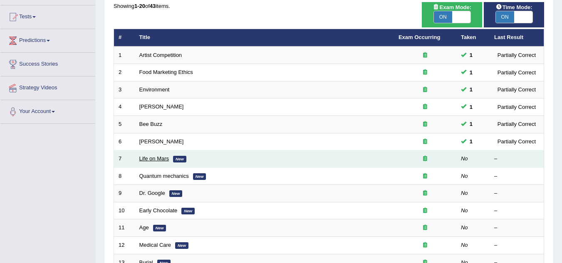
click at [159, 157] on link "Life on Mars" at bounding box center [154, 159] width 30 height 6
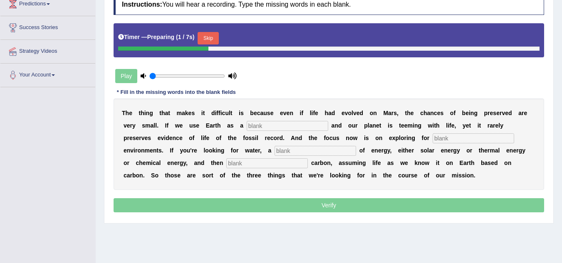
scroll to position [125, 0]
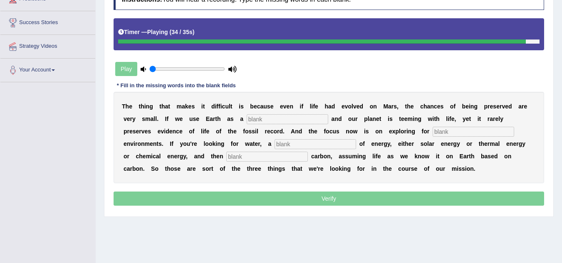
click at [266, 120] on input "text" at bounding box center [288, 119] width 82 height 10
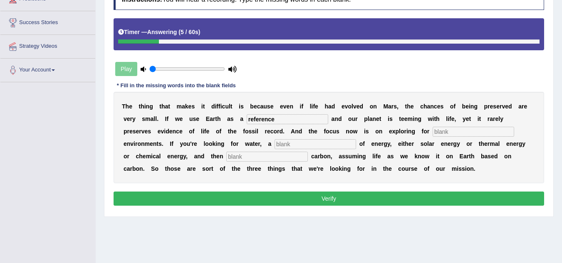
type input "reference"
click at [448, 134] on input "text" at bounding box center [474, 132] width 82 height 10
type input "heavenly"
click at [285, 143] on input "text" at bounding box center [316, 144] width 82 height 10
type input "source"
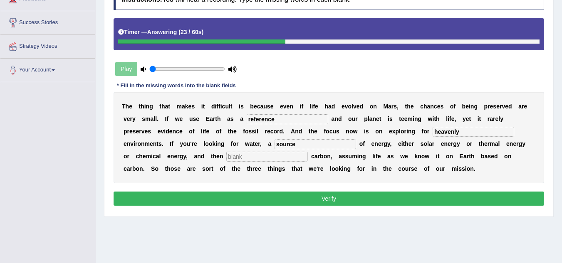
click at [285, 157] on input "text" at bounding box center [267, 157] width 82 height 10
type input "organic"
click at [309, 196] on button "Verify" at bounding box center [329, 199] width 431 height 14
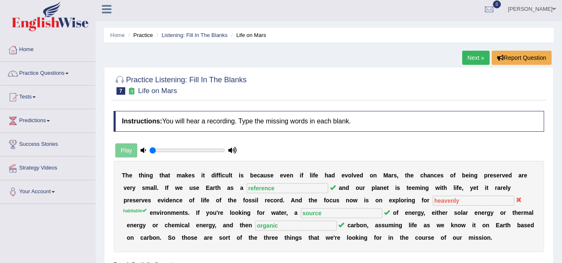
scroll to position [0, 0]
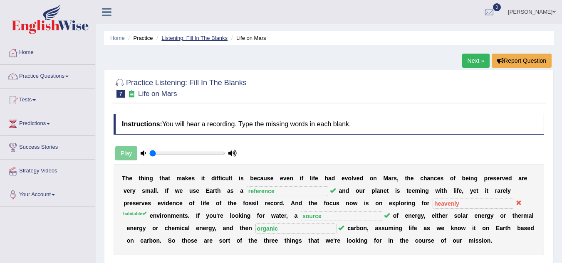
click at [187, 35] on link "Listening: Fill In The Blanks" at bounding box center [194, 38] width 66 height 6
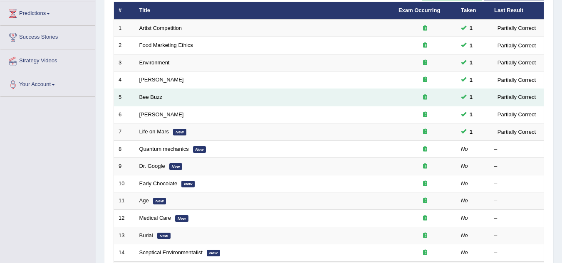
scroll to position [125, 0]
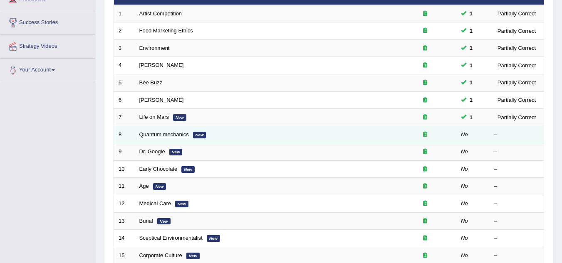
click at [155, 133] on link "Quantum mechanics" at bounding box center [164, 135] width 50 height 6
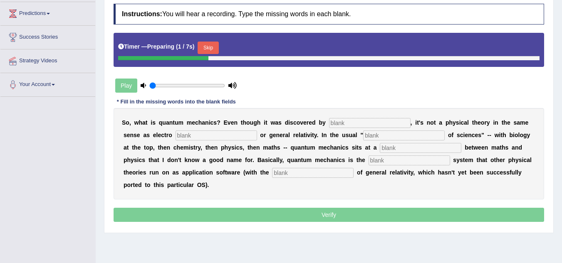
scroll to position [125, 0]
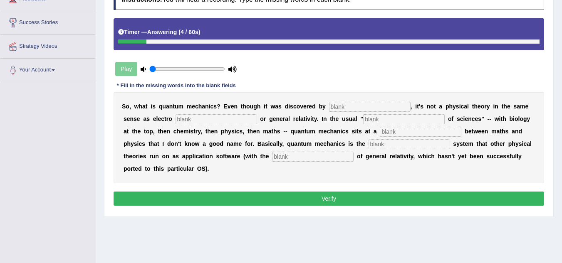
click at [339, 108] on input "text" at bounding box center [370, 107] width 82 height 10
type input "physicians"
click at [184, 122] on input "text" at bounding box center [217, 119] width 82 height 10
type input "magnetic"
click at [383, 121] on input "text" at bounding box center [404, 119] width 82 height 10
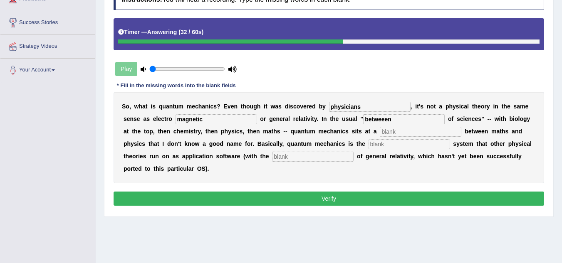
type input "betweeen"
click at [391, 131] on input "text" at bounding box center [421, 132] width 82 height 10
click at [318, 155] on input "text" at bounding box center [313, 157] width 82 height 10
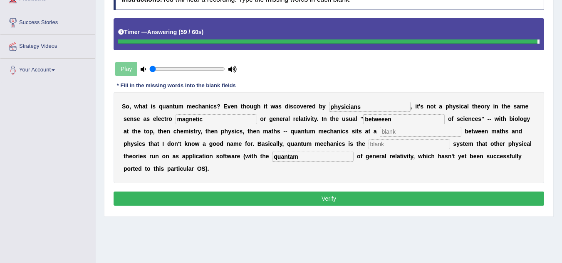
type input "quantam"
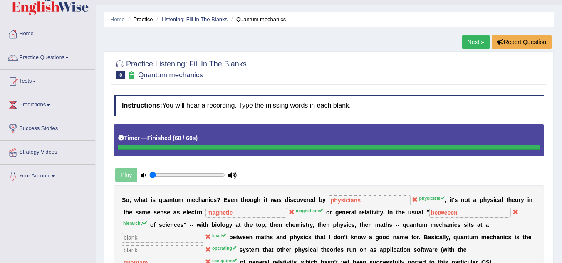
scroll to position [0, 0]
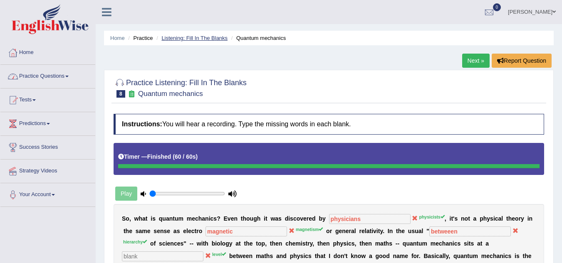
click at [196, 38] on link "Listening: Fill In The Blanks" at bounding box center [194, 38] width 66 height 6
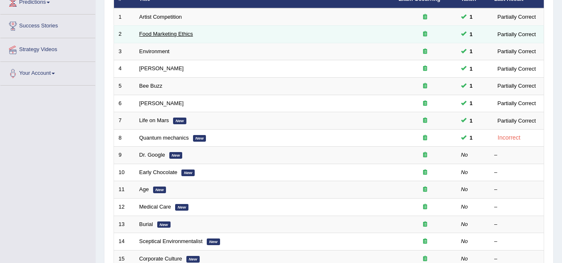
scroll to position [125, 0]
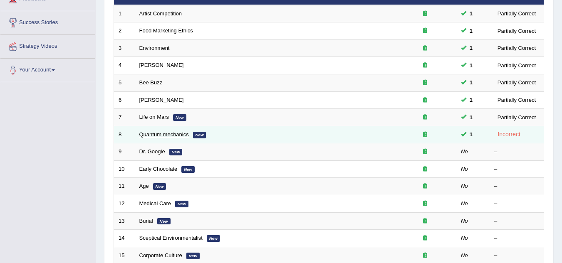
click at [163, 134] on link "Quantum mechanics" at bounding box center [164, 135] width 50 height 6
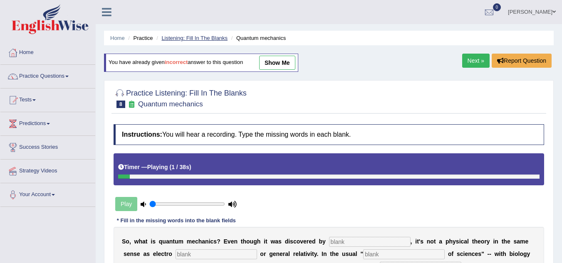
click at [188, 38] on link "Listening: Fill In The Blanks" at bounding box center [194, 38] width 66 height 6
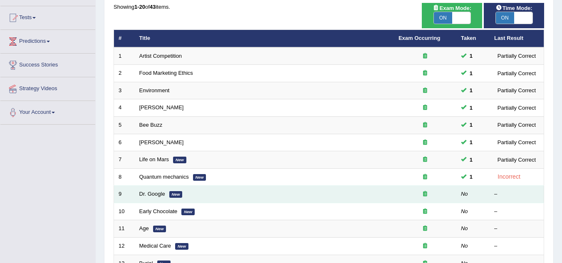
scroll to position [83, 0]
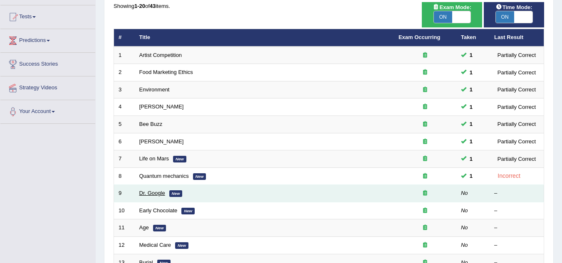
click at [159, 194] on link "Dr. Google" at bounding box center [152, 193] width 26 height 6
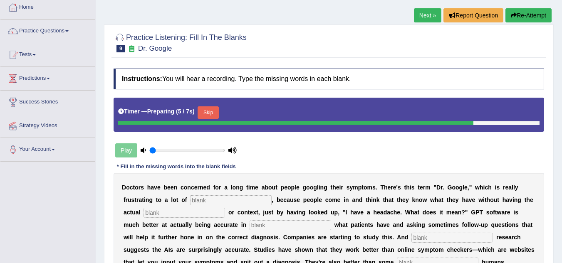
scroll to position [125, 0]
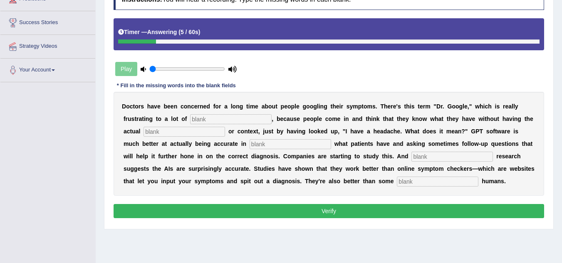
click at [211, 117] on input "text" at bounding box center [231, 119] width 82 height 10
type input "physicians"
click at [181, 132] on input "text" at bounding box center [185, 132] width 82 height 10
type input "expertits"
click at [284, 146] on input "text" at bounding box center [291, 144] width 82 height 10
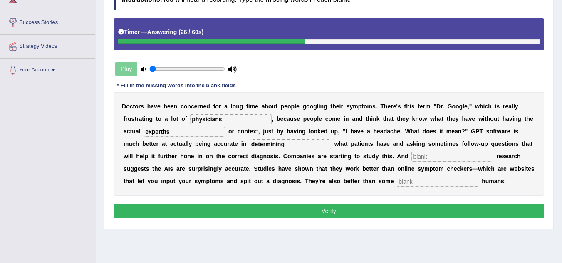
type input "determining"
click at [421, 154] on input "text" at bounding box center [453, 157] width 82 height 10
type input "preliniarry"
click at [439, 179] on input "text" at bounding box center [438, 182] width 82 height 10
type input "untrained"
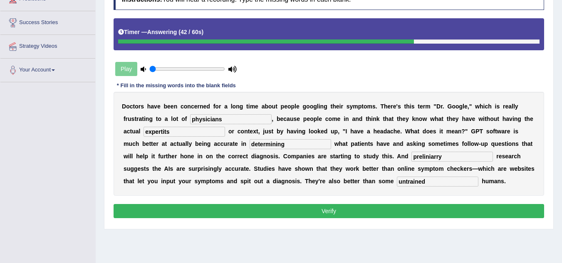
click at [454, 158] on input "preliniarry" at bounding box center [453, 157] width 82 height 10
type input "preliminary"
click at [174, 133] on input "expertits" at bounding box center [185, 132] width 82 height 10
click at [169, 132] on input "expertits" at bounding box center [185, 132] width 82 height 10
type input "expertites"
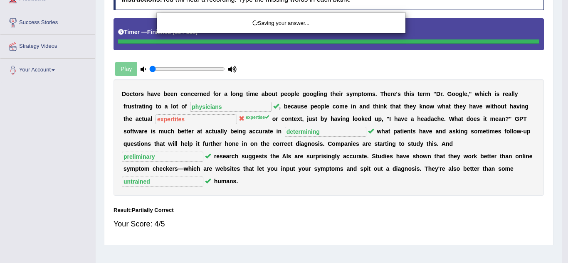
click at [310, 139] on body "Toggle navigation Home Practice Questions Speaking Practice Read Aloud Repeat S…" at bounding box center [284, 6] width 568 height 263
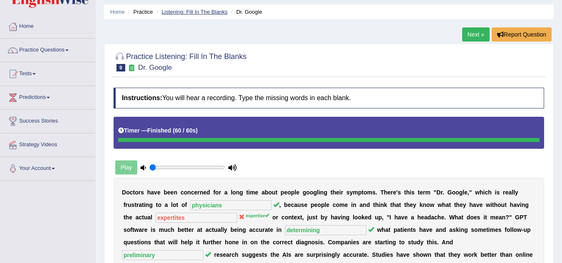
scroll to position [0, 0]
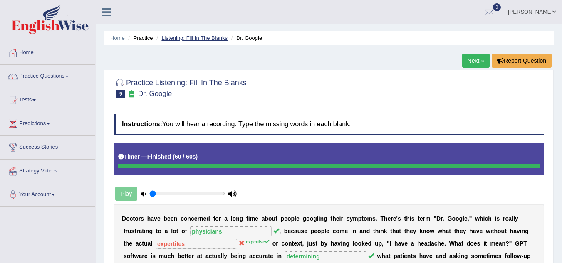
click at [204, 35] on link "Listening: Fill In The Blanks" at bounding box center [194, 38] width 66 height 6
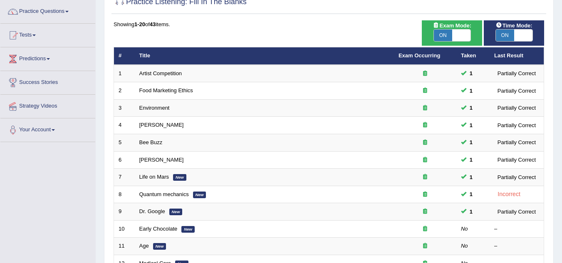
scroll to position [125, 0]
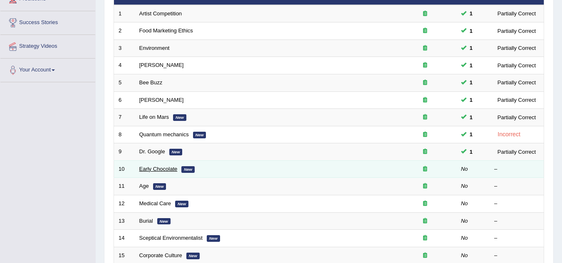
click at [164, 170] on link "Early Chocolate" at bounding box center [158, 169] width 38 height 6
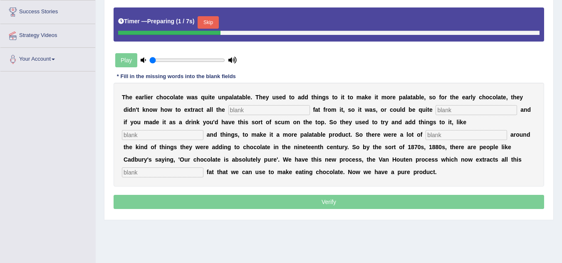
scroll to position [166, 0]
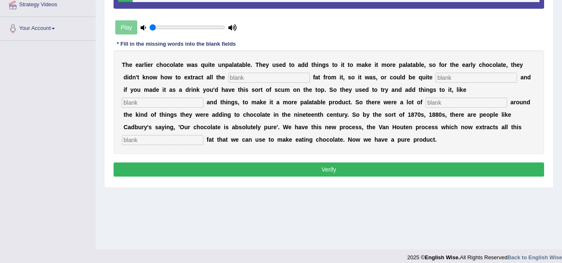
click at [255, 77] on input "text" at bounding box center [269, 78] width 82 height 10
type input "cocos"
click at [450, 76] on input "text" at bounding box center [477, 78] width 82 height 10
type input "gressy"
click at [167, 103] on input "text" at bounding box center [163, 103] width 82 height 10
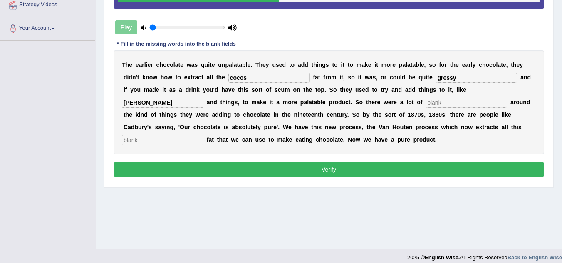
type input "strach"
click at [446, 104] on input "text" at bounding box center [467, 103] width 82 height 10
type input "scandals"
click at [196, 142] on input "text" at bounding box center [163, 140] width 82 height 10
type input "storable"
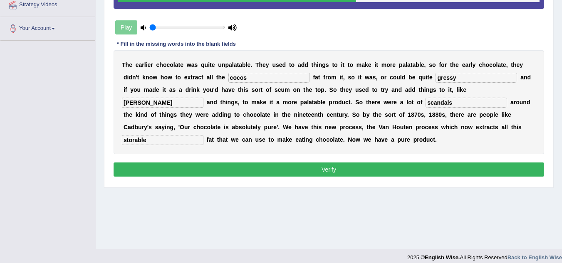
click at [309, 171] on button "Verify" at bounding box center [329, 170] width 431 height 14
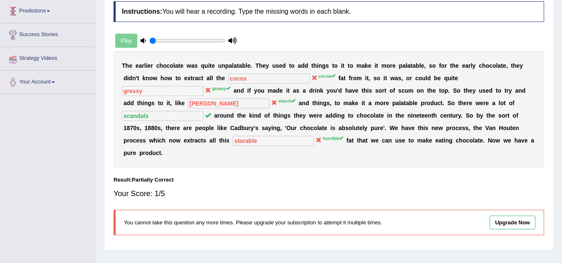
scroll to position [0, 0]
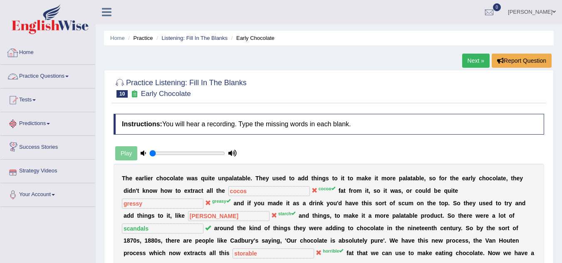
click at [29, 50] on link "Home" at bounding box center [47, 51] width 95 height 21
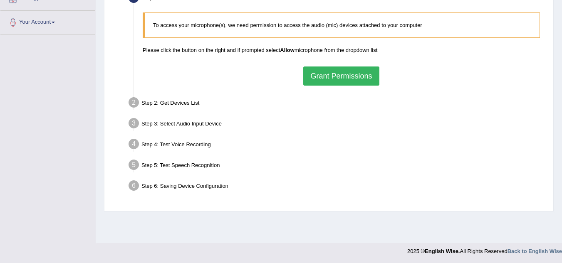
scroll to position [174, 0]
click at [346, 76] on button "Grant Permissions" at bounding box center [341, 75] width 76 height 19
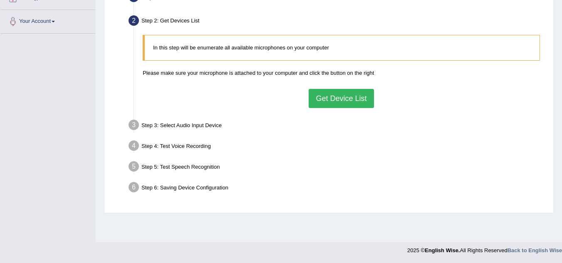
click at [352, 105] on button "Get Device List" at bounding box center [341, 98] width 65 height 19
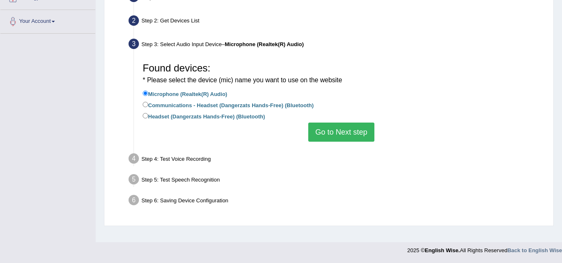
click at [345, 135] on button "Go to Next step" at bounding box center [341, 132] width 66 height 19
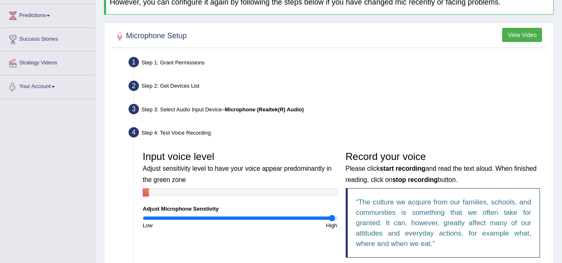
scroll to position [49, 0]
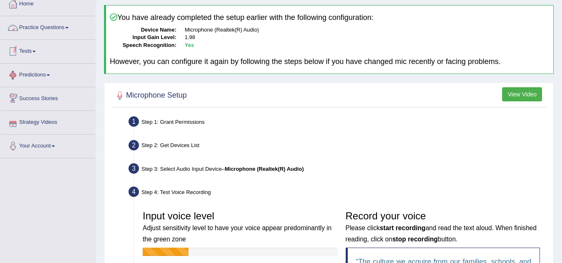
click at [60, 30] on link "Practice Questions" at bounding box center [47, 26] width 95 height 21
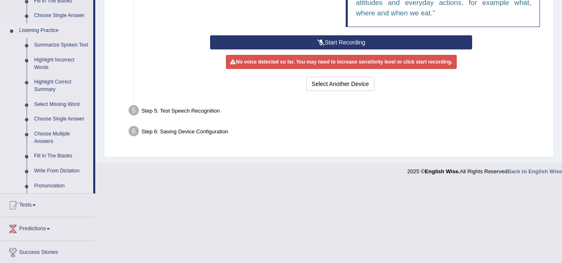
scroll to position [340, 0]
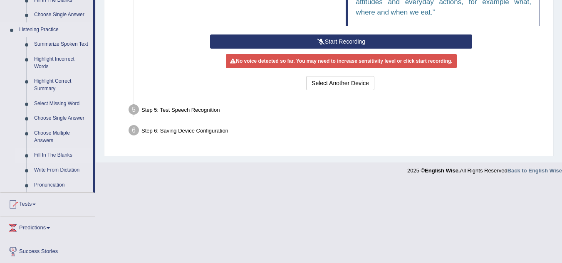
click at [58, 155] on link "Fill In The Blanks" at bounding box center [61, 155] width 63 height 15
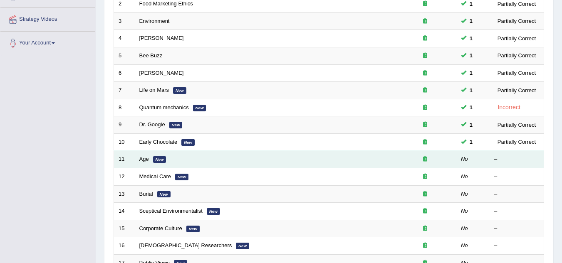
scroll to position [166, 0]
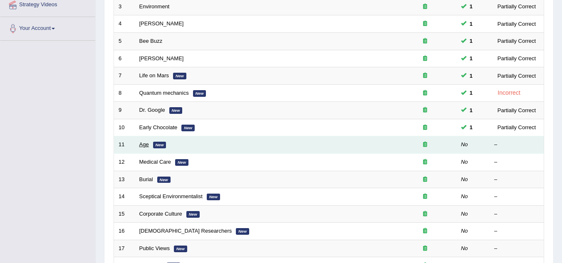
click at [144, 146] on link "Age" at bounding box center [144, 144] width 10 height 6
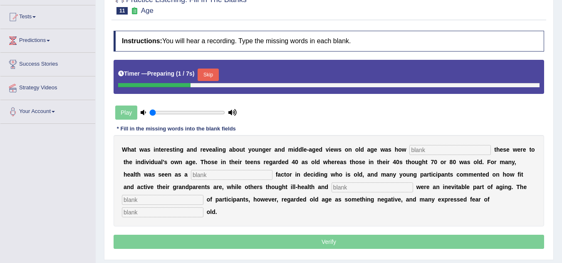
scroll to position [125, 0]
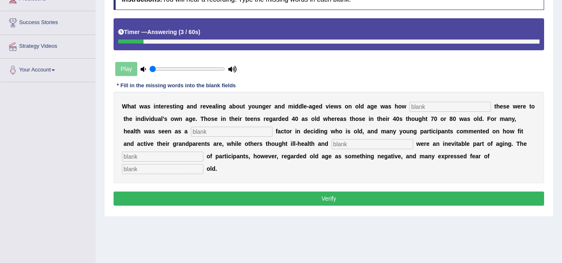
click at [426, 105] on input "text" at bounding box center [451, 107] width 82 height 10
type input "relative"
click at [211, 133] on input "text" at bounding box center [232, 132] width 82 height 10
type input "determining"
click at [360, 143] on input "text" at bounding box center [373, 144] width 82 height 10
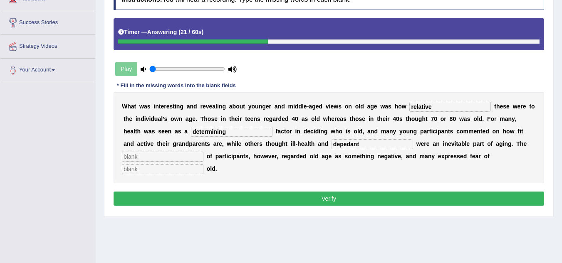
type input "depedant"
click at [160, 154] on input "text" at bounding box center [163, 157] width 82 height 10
type input "majority"
click at [165, 169] on input "text" at bounding box center [163, 169] width 82 height 10
type input "growing"
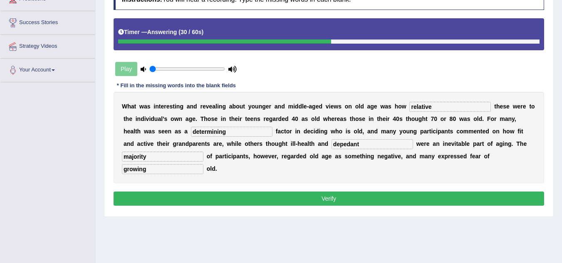
click at [365, 148] on input "depedant" at bounding box center [373, 144] width 82 height 10
type input "dependant"
click at [328, 198] on button "Verify" at bounding box center [329, 199] width 431 height 14
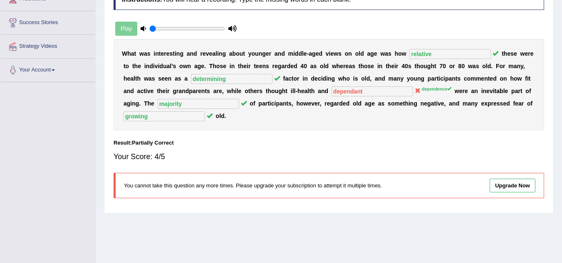
click at [326, 199] on div "Instructions: You will hear a recording. Type the missing words in each blank. …" at bounding box center [329, 97] width 435 height 224
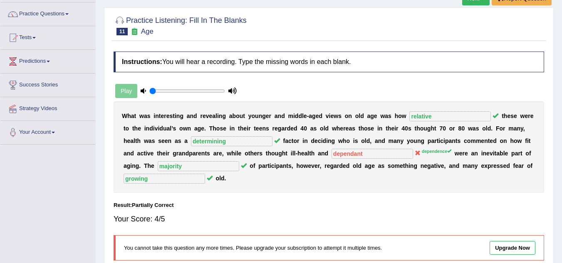
scroll to position [0, 0]
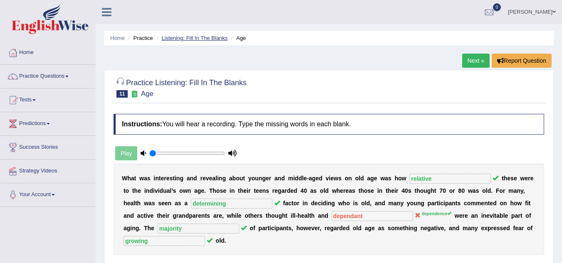
click at [207, 37] on link "Listening: Fill In The Blanks" at bounding box center [194, 38] width 66 height 6
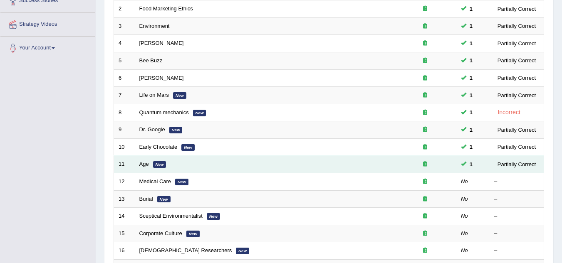
scroll to position [166, 0]
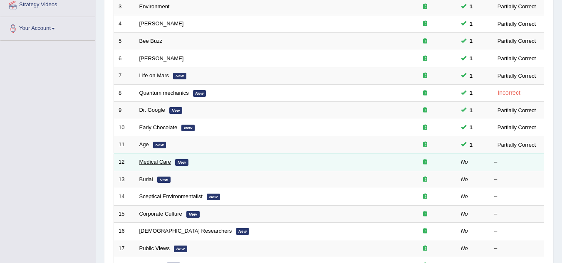
click at [155, 163] on link "Medical Care" at bounding box center [155, 162] width 32 height 6
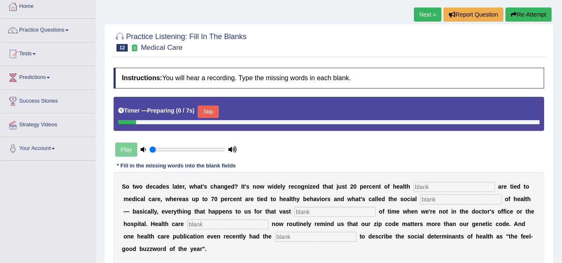
scroll to position [125, 0]
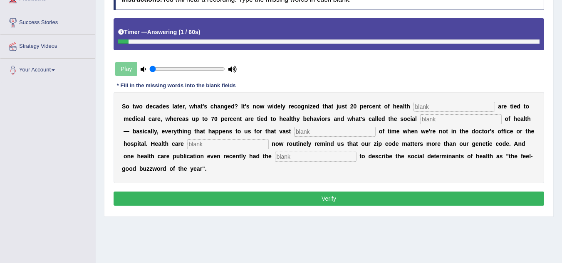
click at [434, 107] on input "text" at bounding box center [455, 107] width 82 height 10
type input "outcome"
click at [451, 117] on input "text" at bounding box center [461, 119] width 82 height 10
type input "determines"
click at [355, 131] on input "text" at bounding box center [335, 132] width 82 height 10
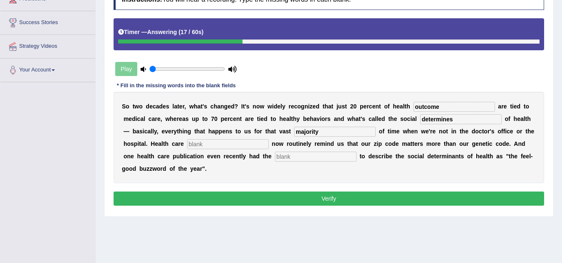
type input "majority"
click at [307, 153] on input "text" at bounding box center [316, 157] width 82 height 10
type input "adolecy"
click at [235, 148] on input "text" at bounding box center [228, 144] width 82 height 10
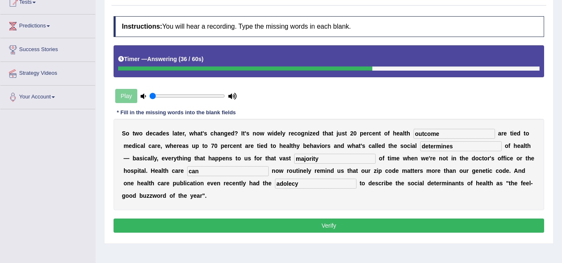
scroll to position [83, 0]
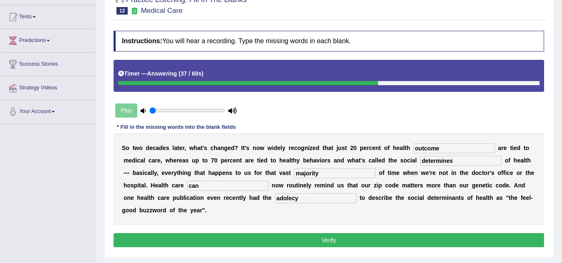
type input "can"
click at [330, 242] on button "Verify" at bounding box center [329, 240] width 431 height 14
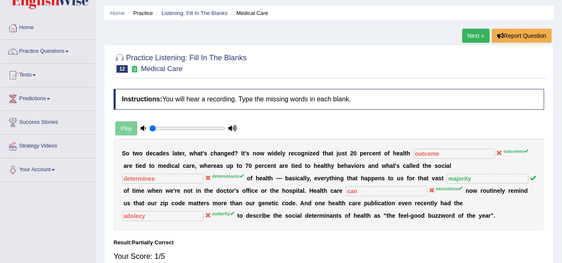
scroll to position [0, 0]
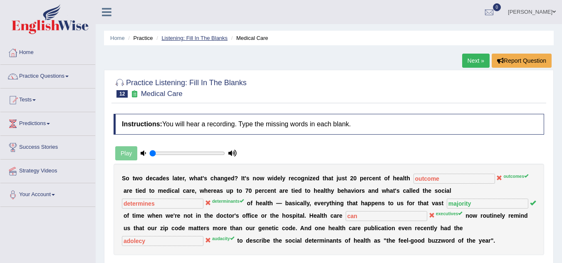
click at [192, 38] on link "Listening: Fill In The Blanks" at bounding box center [194, 38] width 66 height 6
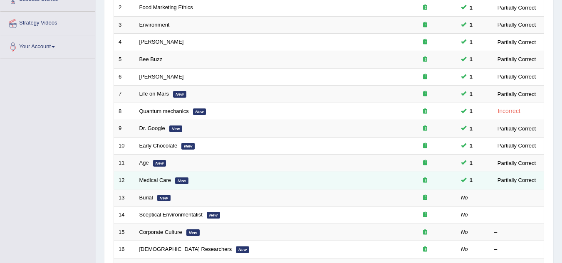
scroll to position [166, 0]
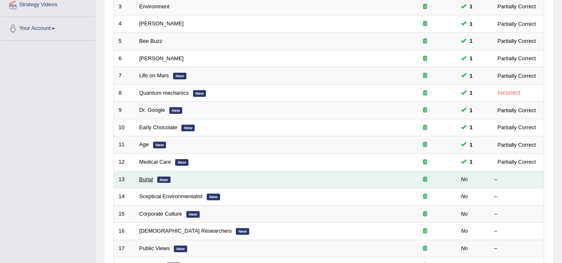
click at [150, 182] on link "Burial" at bounding box center [146, 179] width 14 height 6
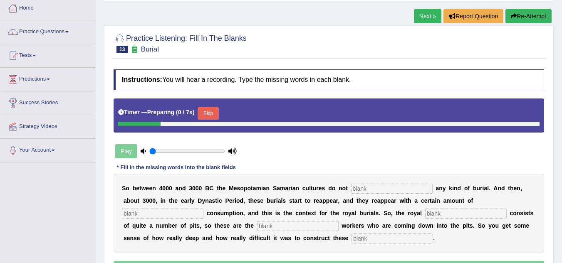
scroll to position [125, 0]
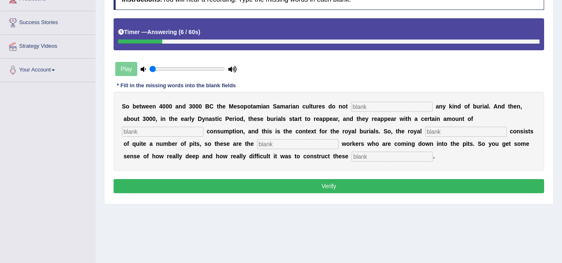
click at [380, 107] on input "text" at bounding box center [392, 107] width 82 height 10
type input "practice"
click at [171, 131] on input "text" at bounding box center [163, 132] width 82 height 10
click at [439, 134] on input "text" at bounding box center [466, 132] width 82 height 10
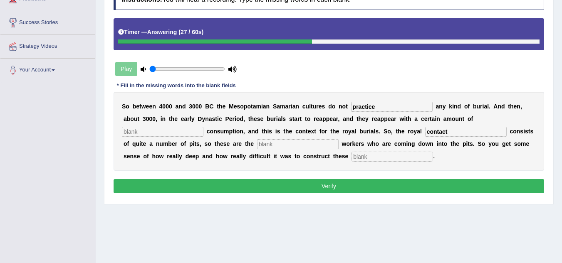
type input "contact"
click at [271, 144] on input "text" at bounding box center [298, 144] width 82 height 10
type input "excavation"
click at [362, 159] on input "text" at bounding box center [393, 157] width 82 height 10
type input "chambers"
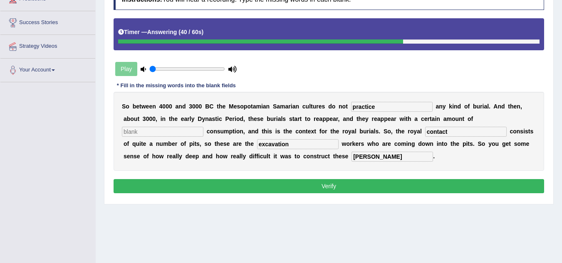
click at [171, 134] on input "text" at bounding box center [163, 132] width 82 height 10
type input "time"
click at [296, 189] on button "Verify" at bounding box center [329, 186] width 431 height 14
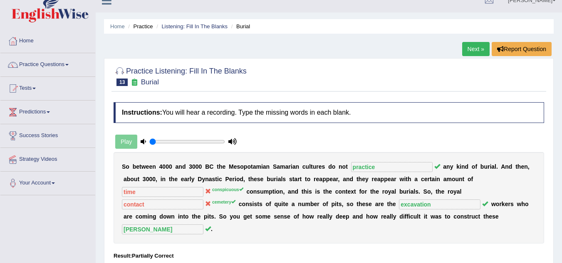
scroll to position [0, 0]
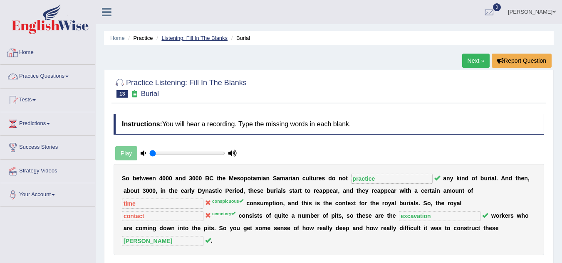
click at [190, 39] on link "Listening: Fill In The Blanks" at bounding box center [194, 38] width 66 height 6
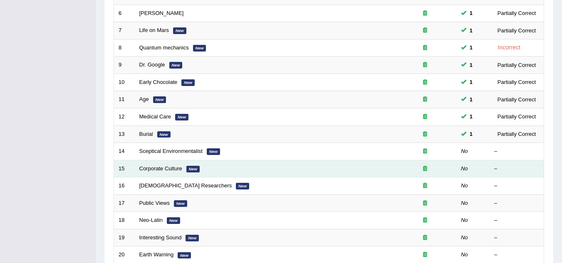
scroll to position [250, 0]
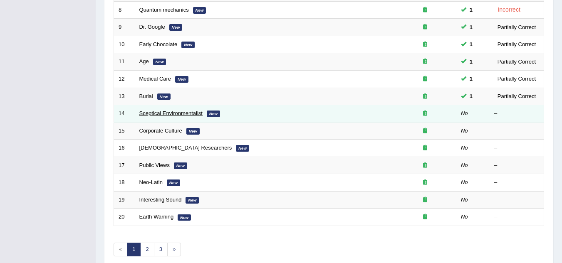
click at [162, 112] on link "Sceptical Environmentalist" at bounding box center [170, 113] width 63 height 6
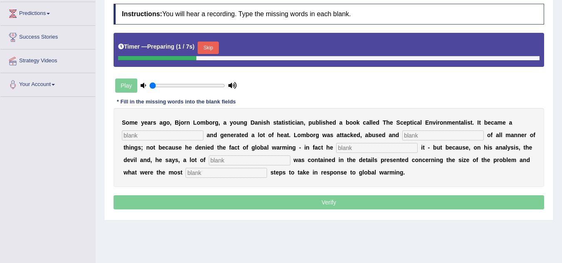
scroll to position [125, 0]
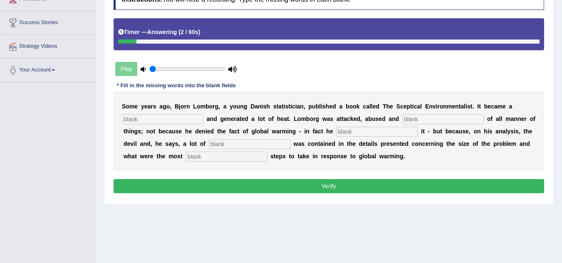
click at [141, 118] on input "text" at bounding box center [163, 119] width 82 height 10
type input "best"
click at [420, 118] on input "text" at bounding box center [443, 119] width 82 height 10
type input "accused"
click at [362, 130] on input "text" at bounding box center [377, 132] width 82 height 10
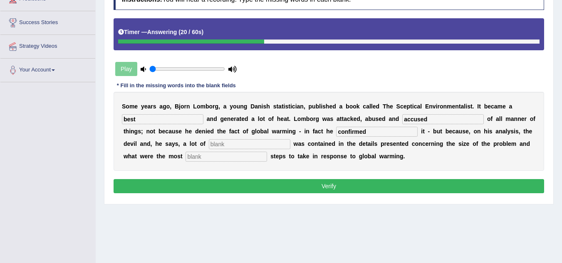
type input "confirmed"
click at [227, 144] on input "text" at bounding box center [250, 144] width 82 height 10
type input "devisious"
click at [223, 159] on input "text" at bounding box center [227, 157] width 82 height 10
type input "responsible"
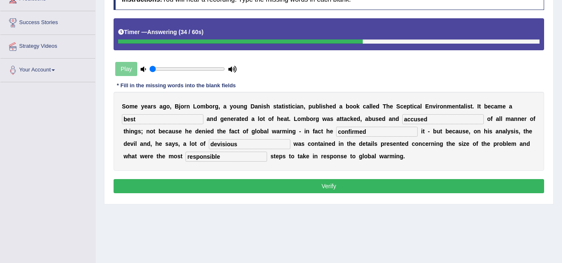
click at [319, 186] on button "Verify" at bounding box center [329, 186] width 431 height 14
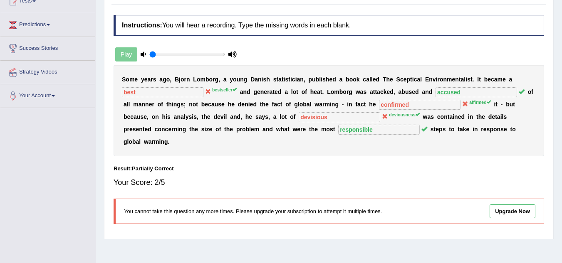
scroll to position [0, 0]
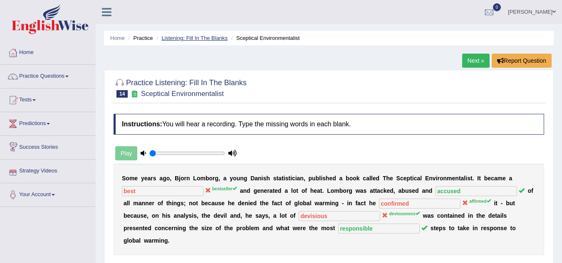
click at [195, 35] on link "Listening: Fill In The Blanks" at bounding box center [194, 38] width 66 height 6
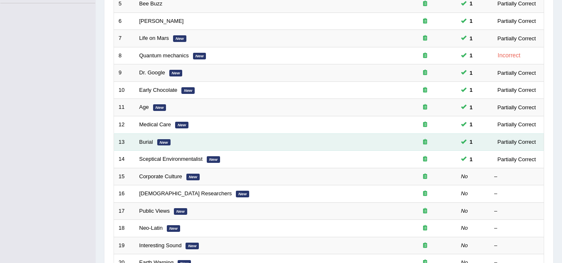
scroll to position [250, 0]
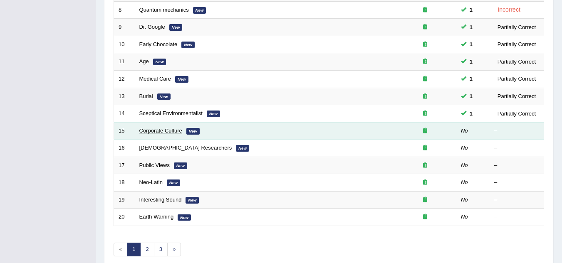
click at [166, 131] on link "Corporate Culture" at bounding box center [160, 131] width 43 height 6
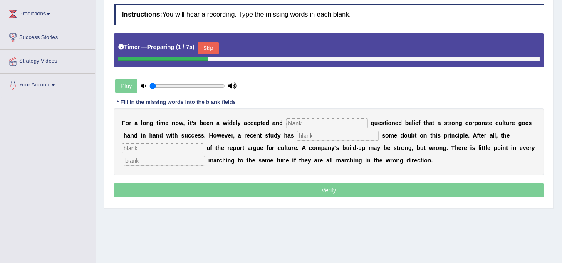
scroll to position [125, 0]
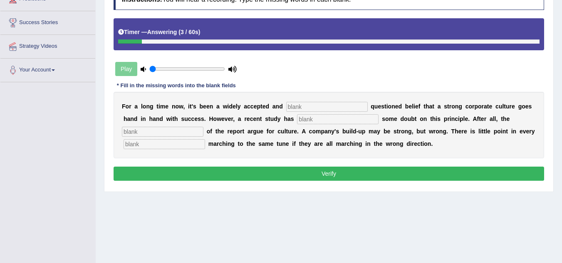
click at [303, 113] on div "F o r a l o n g t i m e n o w , i t ' s b e e n a w i d e l y a c c e p t e d a…" at bounding box center [329, 125] width 431 height 67
click at [304, 109] on input "text" at bounding box center [327, 107] width 82 height 10
type input "really"
click at [312, 122] on input "text" at bounding box center [338, 119] width 82 height 10
type input "passed"
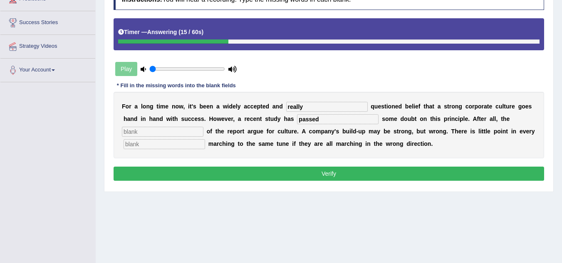
click at [159, 134] on input "text" at bounding box center [163, 132] width 82 height 10
click at [158, 143] on input "text" at bounding box center [165, 144] width 82 height 10
type input "employee"
click at [170, 131] on input "text" at bounding box center [163, 132] width 82 height 10
type input "parts"
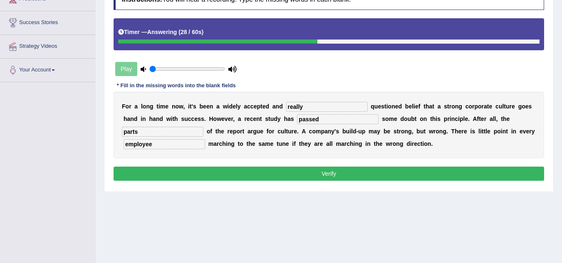
click at [309, 172] on button "Verify" at bounding box center [329, 174] width 431 height 14
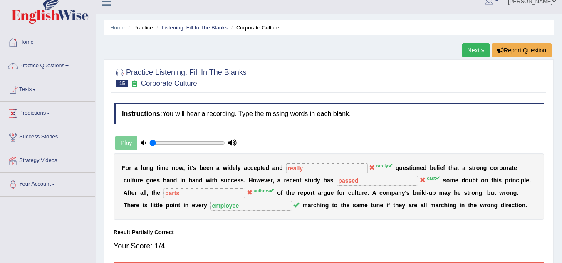
scroll to position [0, 0]
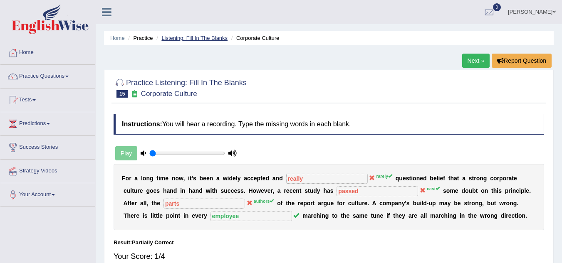
click at [202, 39] on link "Listening: Fill In The Blanks" at bounding box center [194, 38] width 66 height 6
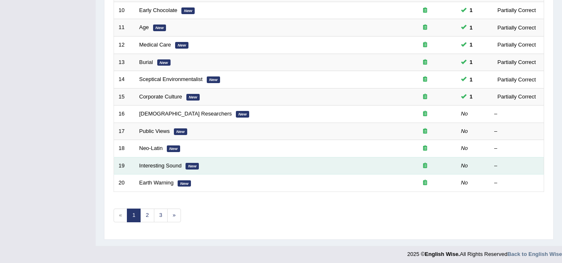
scroll to position [288, 0]
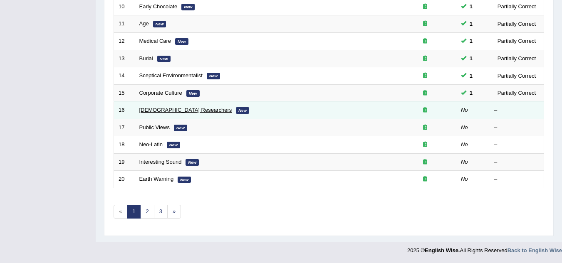
click at [151, 112] on link "[DEMOGRAPHIC_DATA] Researchers" at bounding box center [185, 110] width 93 height 6
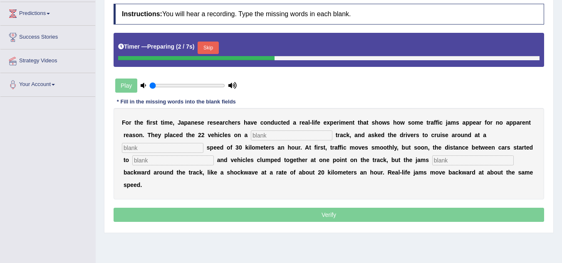
scroll to position [125, 0]
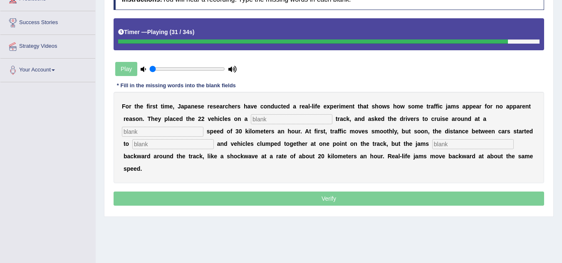
click at [270, 121] on input "text" at bounding box center [292, 119] width 82 height 10
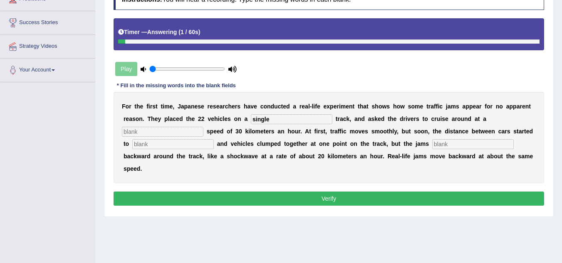
type input "single"
click at [166, 131] on input "text" at bounding box center [163, 132] width 82 height 10
type input "constant"
click at [152, 144] on input "text" at bounding box center [173, 144] width 82 height 10
type input "bear"
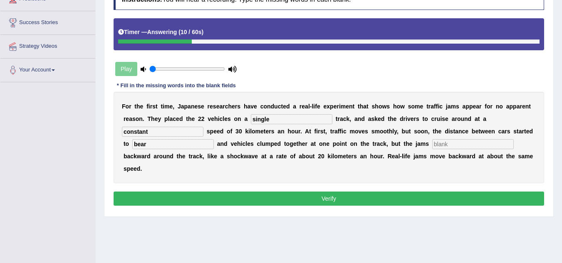
click at [455, 141] on input "text" at bounding box center [473, 144] width 82 height 10
type input "spread"
click at [352, 201] on button "Verify" at bounding box center [329, 199] width 431 height 14
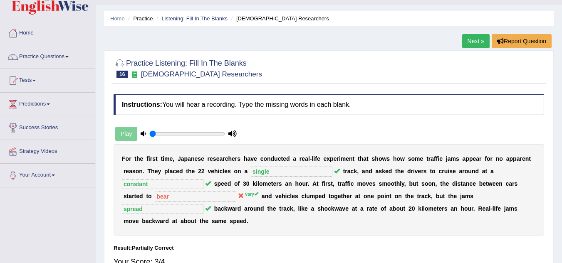
scroll to position [0, 0]
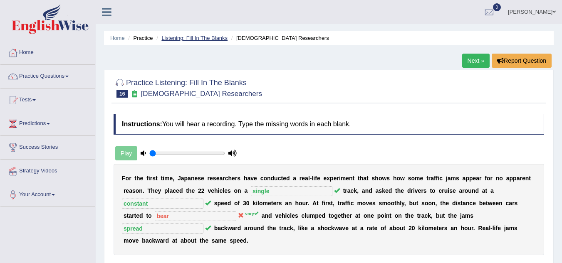
click at [191, 35] on link "Listening: Fill In The Blanks" at bounding box center [194, 38] width 66 height 6
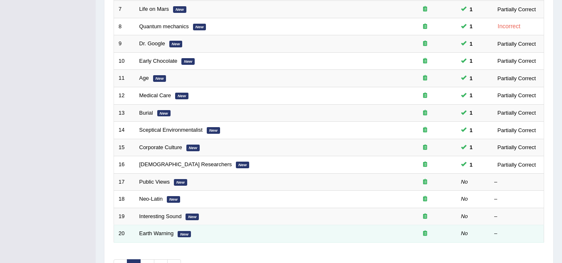
scroll to position [288, 0]
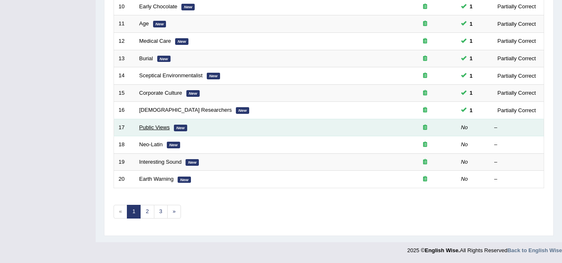
click at [153, 127] on link "Public Views" at bounding box center [154, 127] width 30 height 6
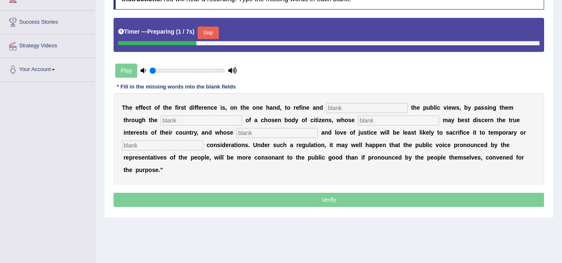
scroll to position [166, 0]
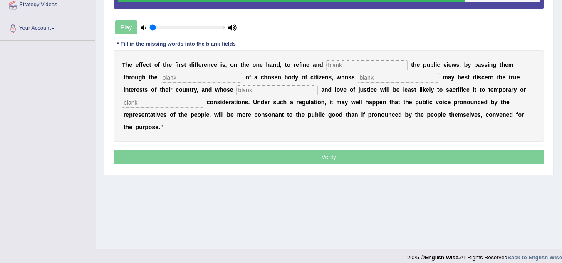
click at [347, 66] on input "text" at bounding box center [367, 65] width 82 height 10
type input "march"
click at [205, 74] on input "text" at bounding box center [202, 78] width 82 height 10
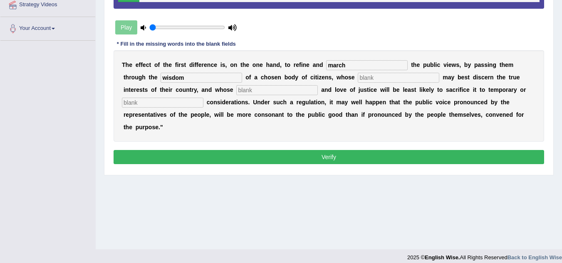
type input "wisdom"
click at [375, 78] on input "text" at bounding box center [399, 78] width 82 height 10
click at [332, 157] on button "Verify" at bounding box center [329, 157] width 431 height 14
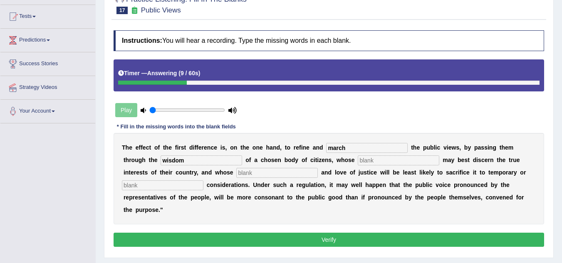
scroll to position [83, 0]
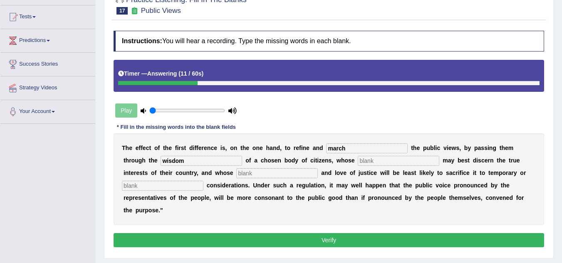
click at [153, 109] on input "range" at bounding box center [187, 110] width 76 height 7
click at [124, 111] on div "Play" at bounding box center [176, 110] width 125 height 21
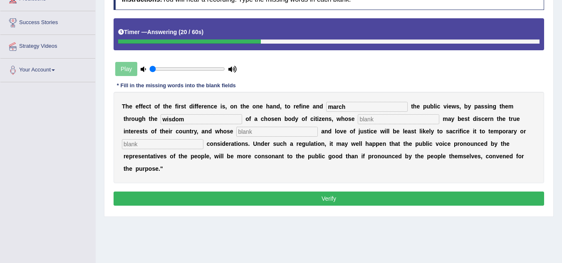
click at [372, 122] on input "text" at bounding box center [399, 119] width 82 height 10
type input "wisdom"
click at [242, 131] on input "text" at bounding box center [277, 132] width 82 height 10
type input "concern"
click at [176, 144] on input "text" at bounding box center [163, 144] width 82 height 10
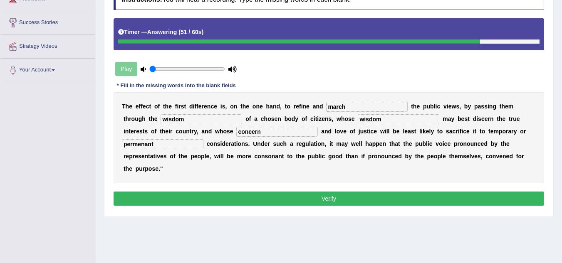
type input "permenant"
click at [350, 196] on button "Verify" at bounding box center [329, 199] width 431 height 14
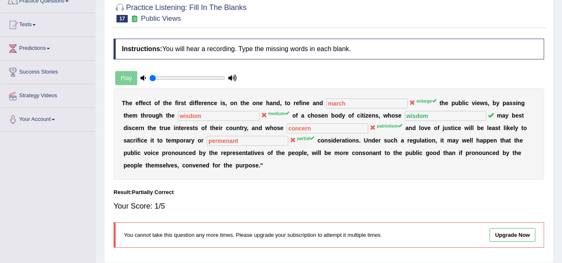
scroll to position [0, 0]
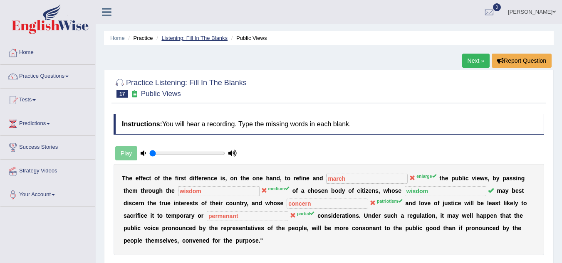
click at [201, 35] on link "Listening: Fill In The Blanks" at bounding box center [194, 38] width 66 height 6
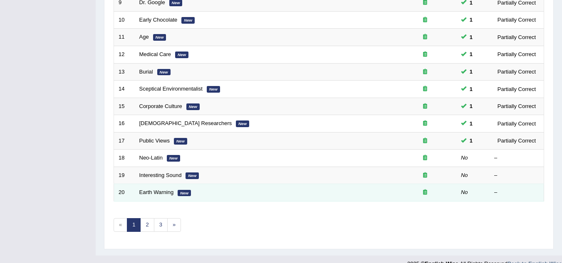
scroll to position [288, 0]
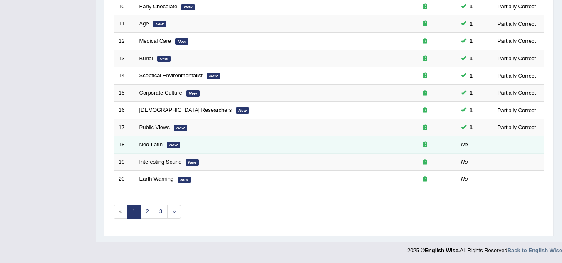
click at [147, 141] on td "Neo-Latin New" at bounding box center [264, 145] width 259 height 17
click at [149, 143] on link "Neo-Latin" at bounding box center [150, 144] width 23 height 6
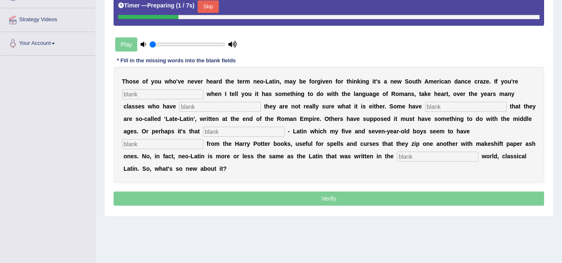
scroll to position [166, 0]
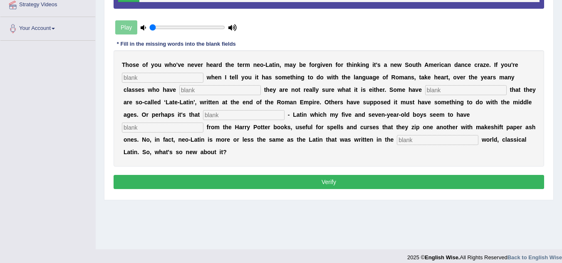
click at [423, 140] on input "text" at bounding box center [438, 140] width 82 height 10
drag, startPoint x: 418, startPoint y: 140, endPoint x: 417, endPoint y: 144, distance: 4.7
click at [417, 142] on input "acient" at bounding box center [438, 140] width 82 height 10
type input "acient"
click at [184, 75] on input "text" at bounding box center [163, 78] width 82 height 10
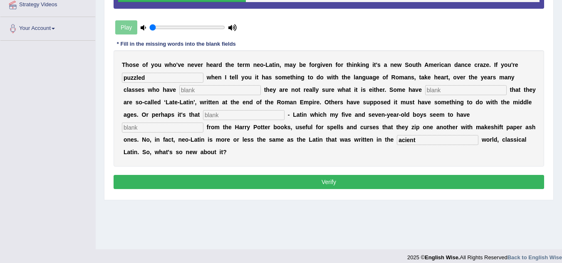
type input "puzzled"
click at [212, 89] on input "text" at bounding box center [220, 90] width 82 height 10
type input "passed"
click at [440, 90] on input "text" at bounding box center [466, 90] width 82 height 10
type input "thought"
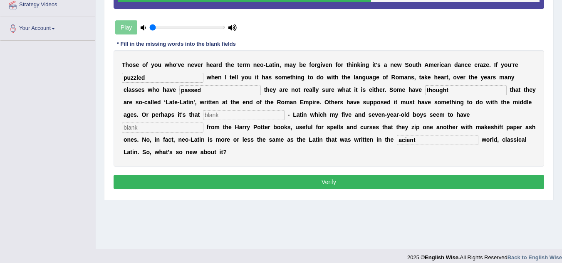
click at [236, 114] on input "text" at bounding box center [244, 115] width 82 height 10
type input "called"
click at [189, 127] on input "text" at bounding box center [163, 128] width 82 height 10
type input "brought"
click at [293, 183] on button "Verify" at bounding box center [329, 182] width 431 height 14
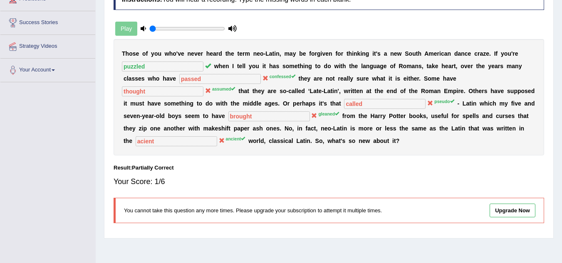
scroll to position [0, 0]
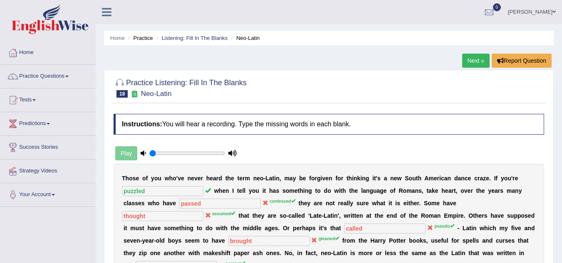
click at [36, 99] on span at bounding box center [33, 100] width 3 height 2
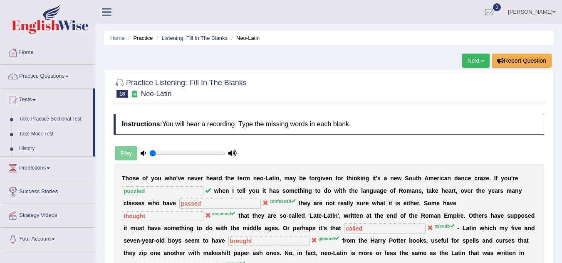
click at [63, 76] on link "Practice Questions" at bounding box center [47, 75] width 95 height 21
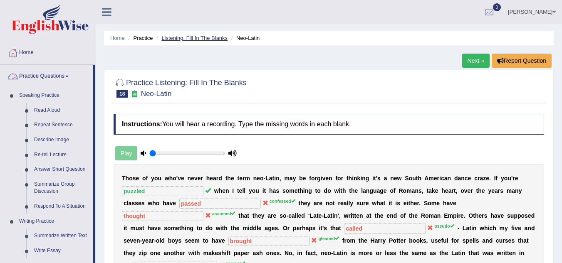
click at [183, 36] on link "Listening: Fill In The Blanks" at bounding box center [194, 38] width 66 height 6
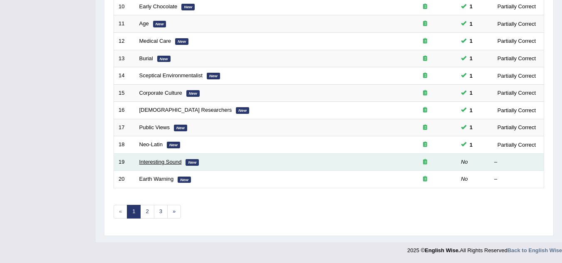
click at [169, 164] on link "Interesting Sound" at bounding box center [160, 162] width 42 height 6
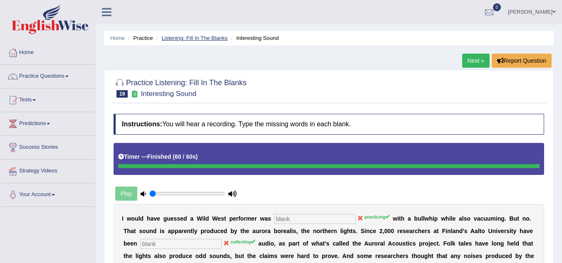
click at [204, 40] on link "Listening: Fill In The Blanks" at bounding box center [194, 38] width 66 height 6
